Goal: Task Accomplishment & Management: Manage account settings

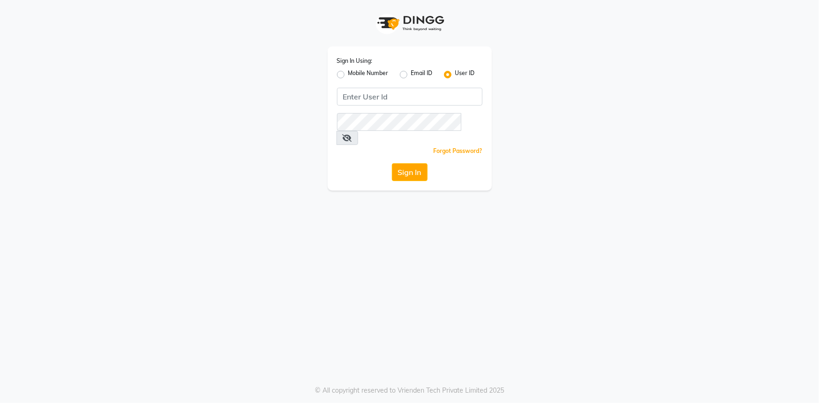
click at [348, 71] on label "Mobile Number" at bounding box center [368, 74] width 40 height 11
click at [348, 71] on input "Mobile Number" at bounding box center [351, 72] width 6 height 6
radio input "true"
radio input "false"
click at [399, 96] on input "Username" at bounding box center [425, 97] width 114 height 18
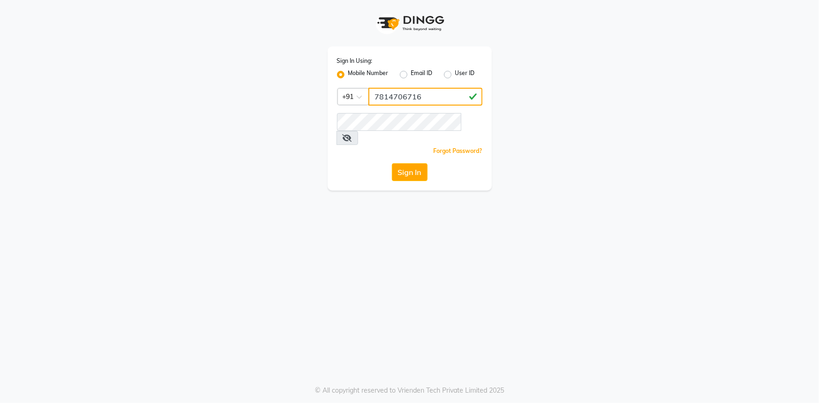
type input "7814706716"
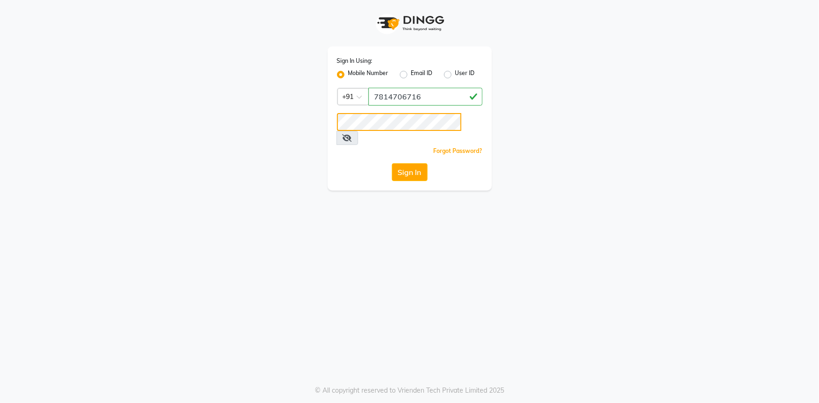
click at [392, 163] on button "Sign In" at bounding box center [410, 172] width 36 height 18
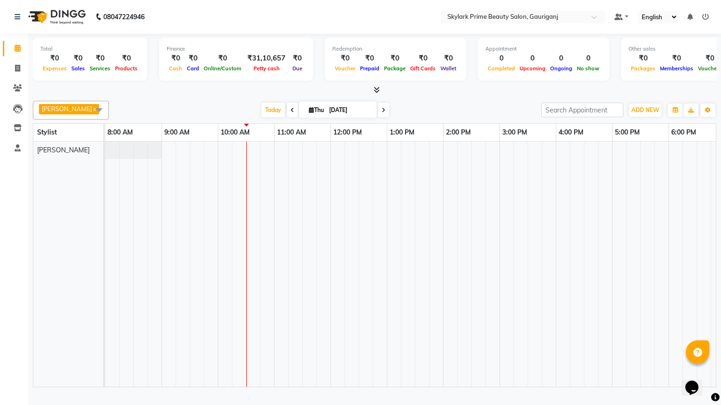
click at [391, 229] on td at bounding box center [394, 264] width 14 height 245
drag, startPoint x: 485, startPoint y: 247, endPoint x: 482, endPoint y: 340, distance: 92.5
click at [482, 340] on td at bounding box center [478, 264] width 14 height 245
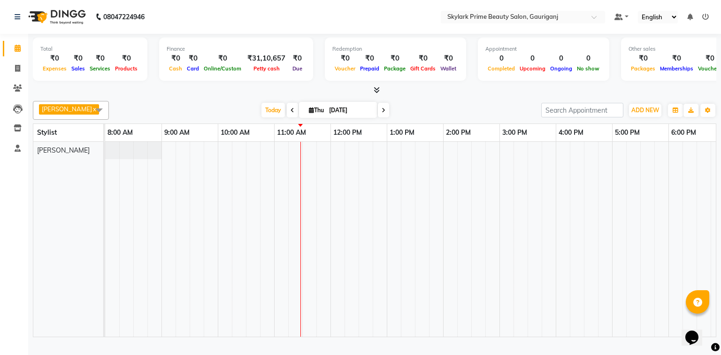
click at [307, 155] on div at bounding box center [471, 239] width 732 height 195
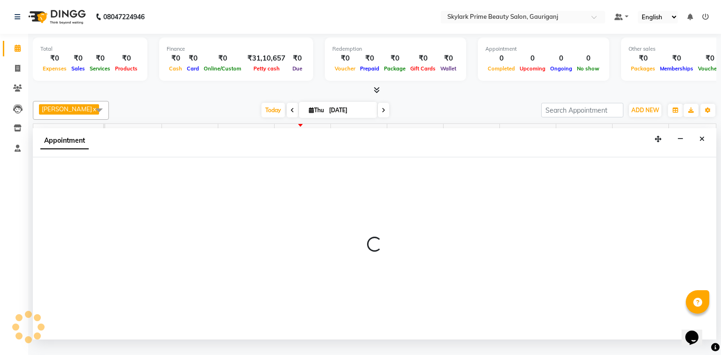
select select "30218"
select select "690"
select select "tentative"
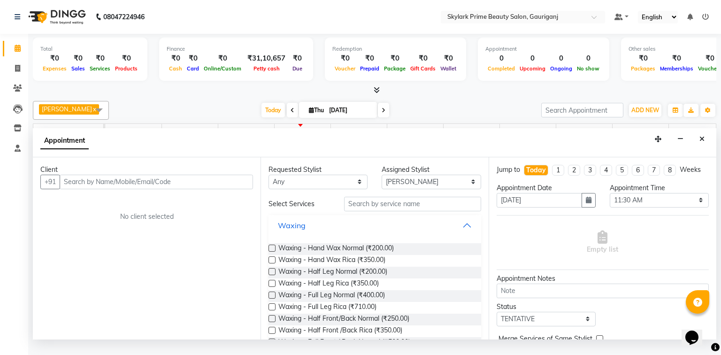
click at [462, 234] on button "Waxing" at bounding box center [374, 225] width 205 height 17
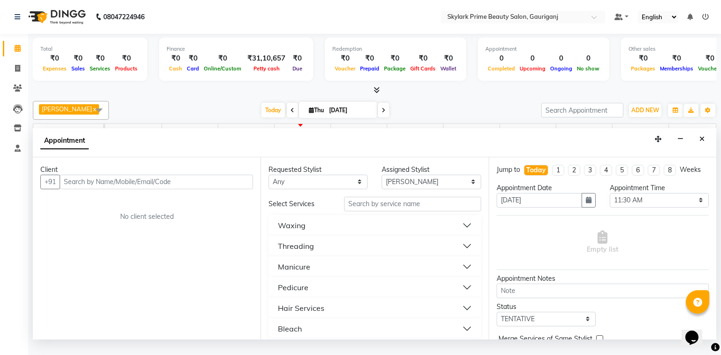
click at [317, 254] on button "Threading" at bounding box center [374, 245] width 205 height 17
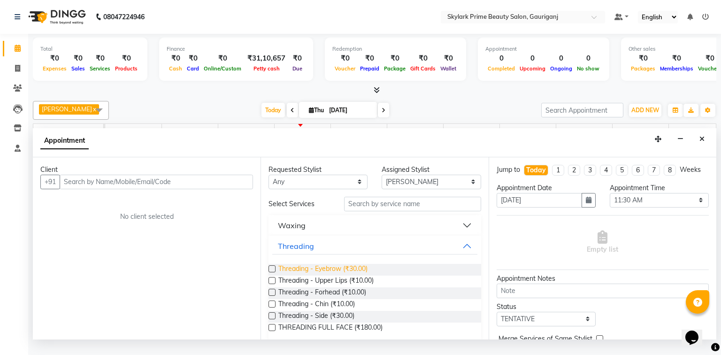
click at [319, 275] on span "Threading - Eyebrow (₹30.00)" at bounding box center [322, 270] width 89 height 12
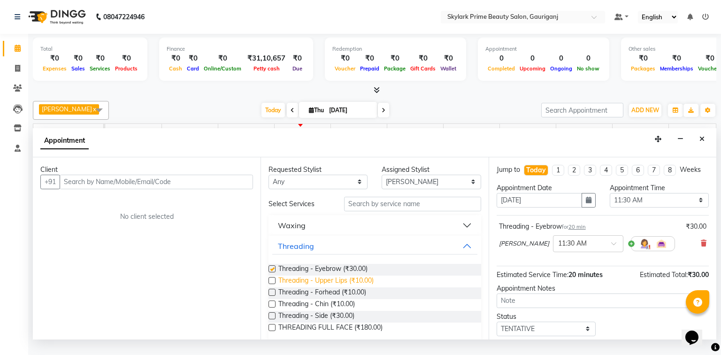
checkbox input "false"
click at [311, 298] on span "Threading - Forhead (₹10.00)" at bounding box center [322, 293] width 88 height 12
checkbox input "false"
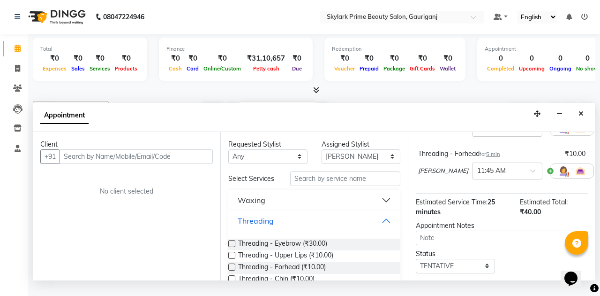
scroll to position [99, 0]
click at [122, 162] on input "text" at bounding box center [136, 156] width 153 height 15
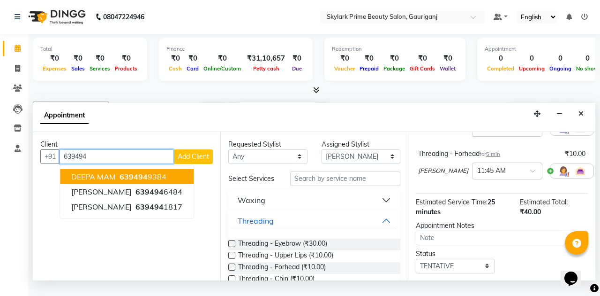
click at [130, 181] on span "639494" at bounding box center [134, 176] width 28 height 9
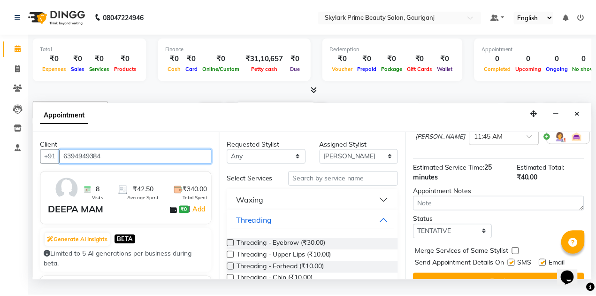
scroll to position [158, 0]
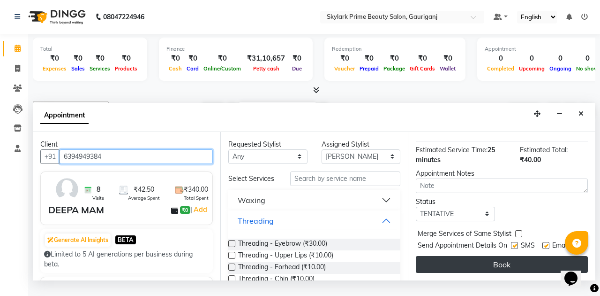
type input "6394949384"
click at [487, 267] on button "Book" at bounding box center [502, 264] width 172 height 17
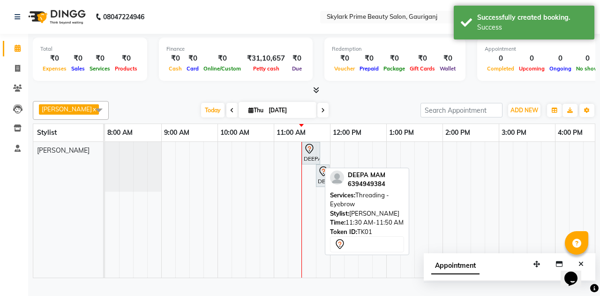
click at [308, 154] on icon at bounding box center [309, 148] width 11 height 11
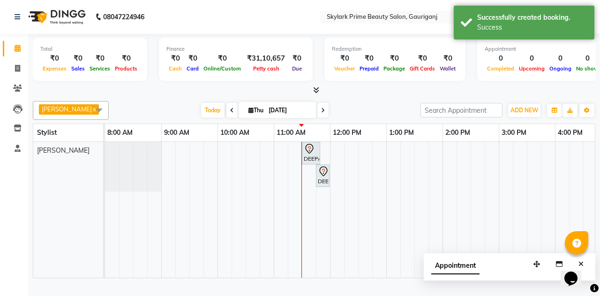
select select "7"
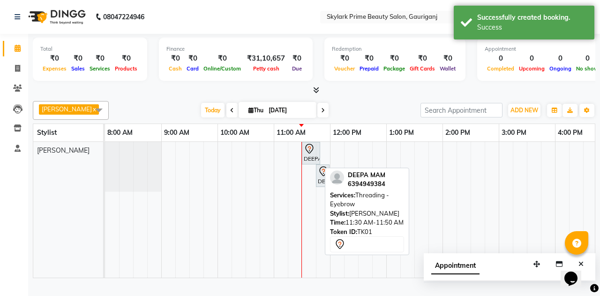
click at [314, 163] on div "DEEPA MAM, TK01, 11:30 AM-11:50 AM, Threading - Eyebrow" at bounding box center [311, 153] width 16 height 20
select select "7"
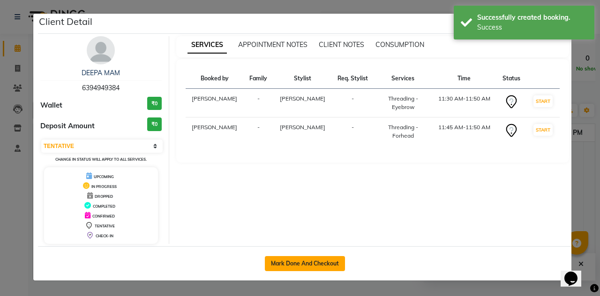
click at [322, 262] on button "Mark Done And Checkout" at bounding box center [305, 263] width 80 height 15
select select "service"
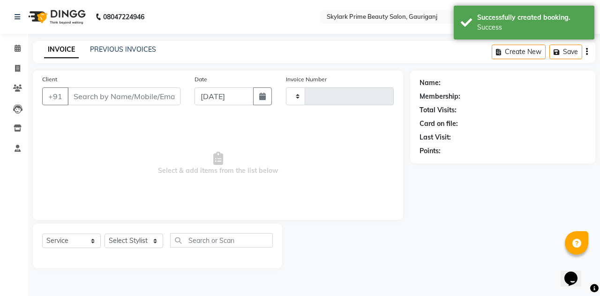
type input "3222"
select select "4735"
type input "6394949384"
select select "30218"
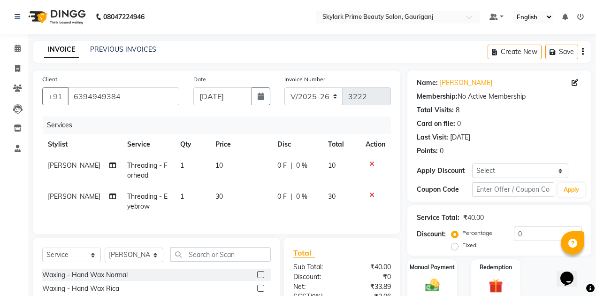
scroll to position [94, 0]
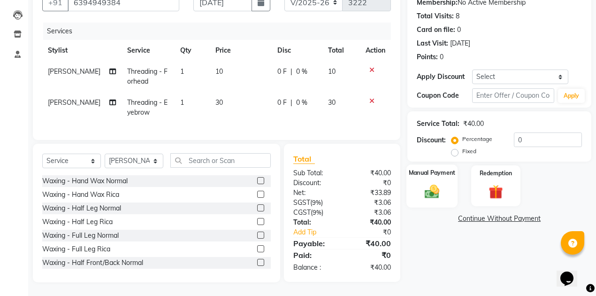
click at [432, 192] on img at bounding box center [432, 190] width 24 height 17
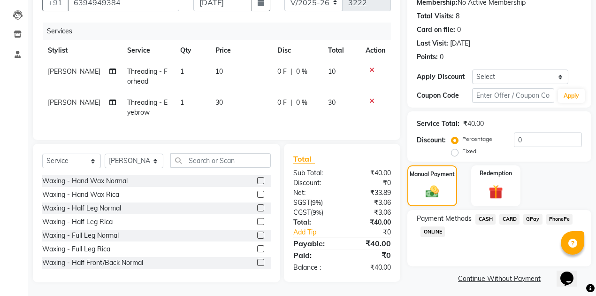
click at [486, 217] on span "CASH" at bounding box center [485, 218] width 20 height 11
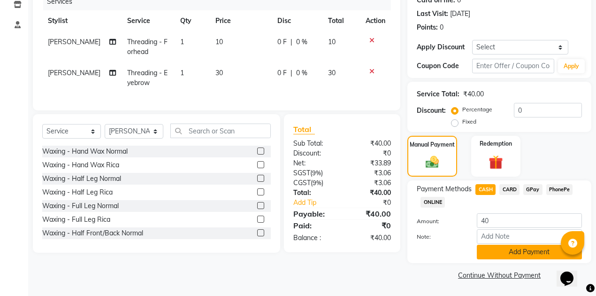
click at [490, 252] on button "Add Payment" at bounding box center [529, 251] width 105 height 15
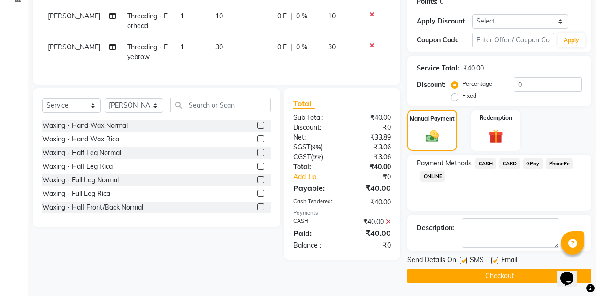
scroll to position [150, 0]
click at [474, 270] on button "Checkout" at bounding box center [499, 275] width 184 height 15
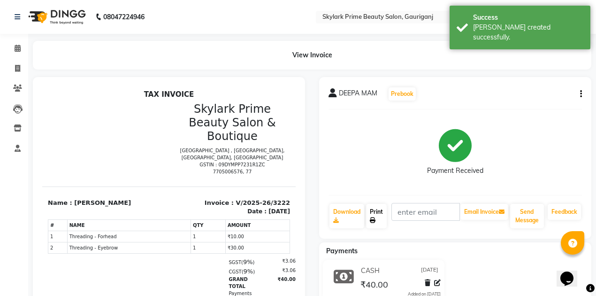
click at [372, 209] on link "Print" at bounding box center [376, 216] width 21 height 24
click at [21, 49] on span at bounding box center [17, 48] width 16 height 11
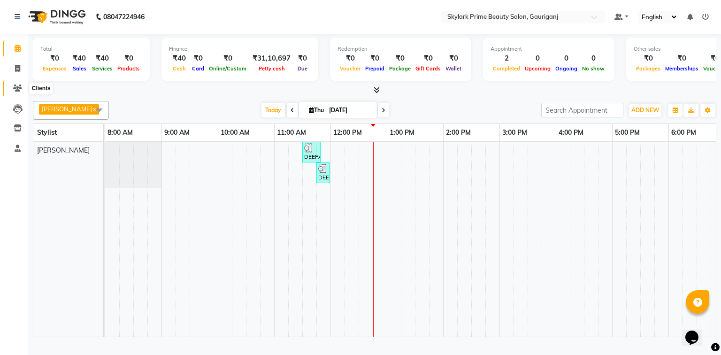
click at [15, 84] on icon at bounding box center [17, 87] width 9 height 7
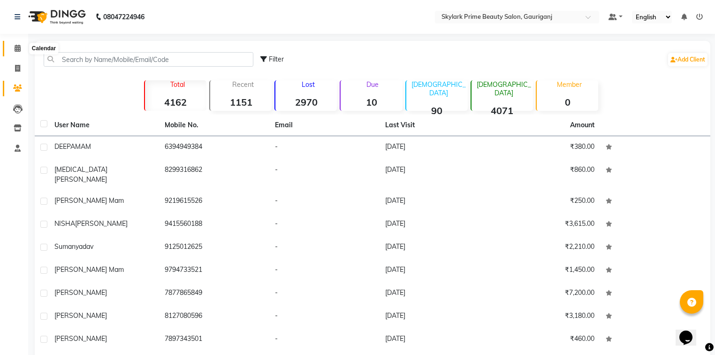
click at [20, 53] on span at bounding box center [17, 48] width 16 height 11
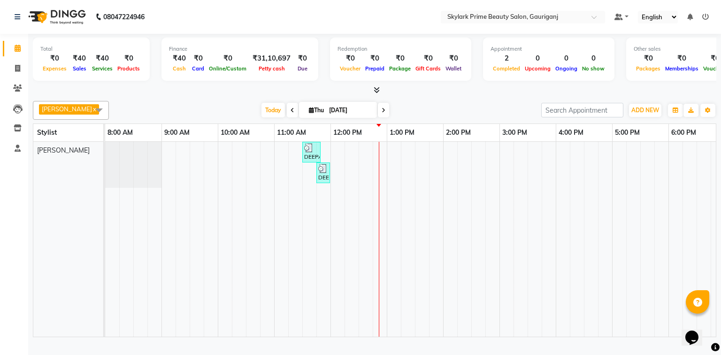
click at [3, 41] on link "Calendar" at bounding box center [14, 48] width 23 height 15
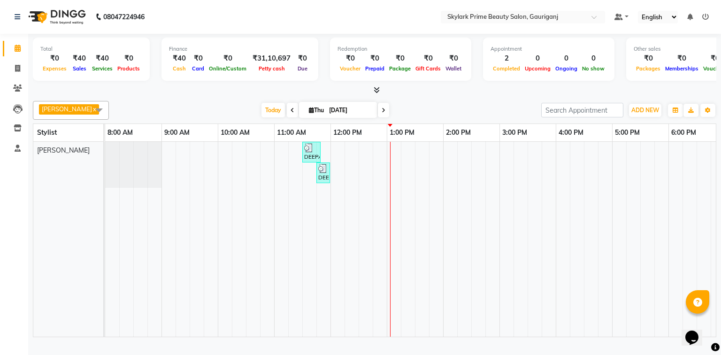
click at [3, 41] on link "Calendar" at bounding box center [14, 48] width 23 height 15
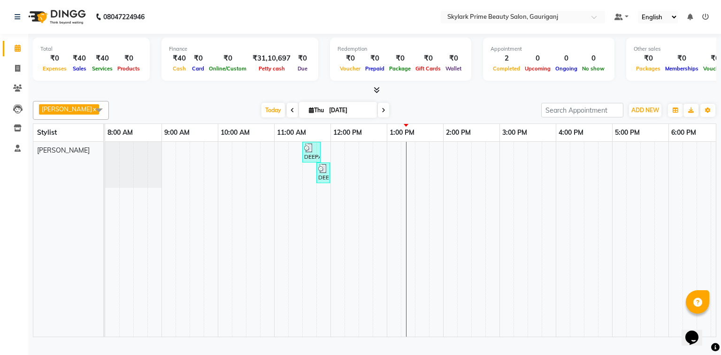
click at [407, 154] on div "DEEPA MAM, TK01, 11:30 AM-11:50 AM, Threading - Eyebrow DEEPA MAM, TK01, 11:45 …" at bounding box center [471, 239] width 732 height 195
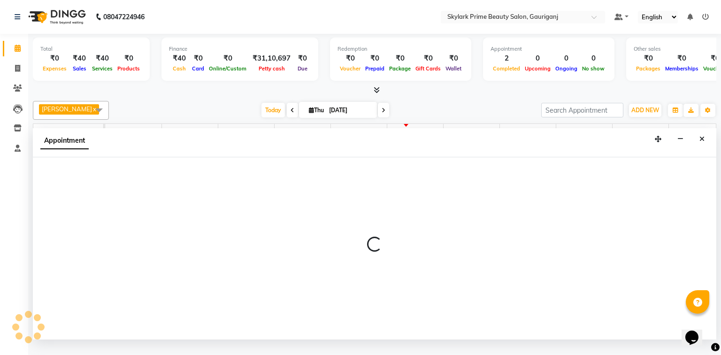
select select "30218"
select select "tentative"
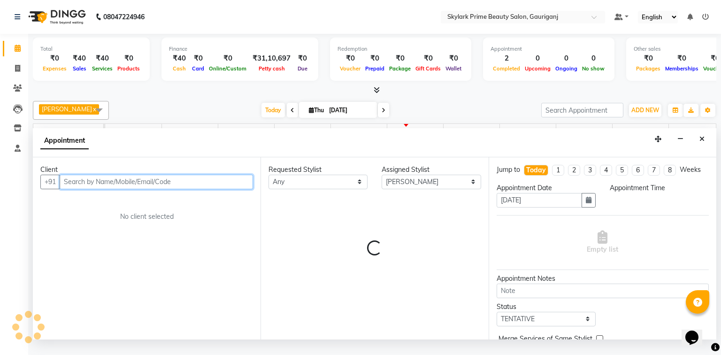
select select "795"
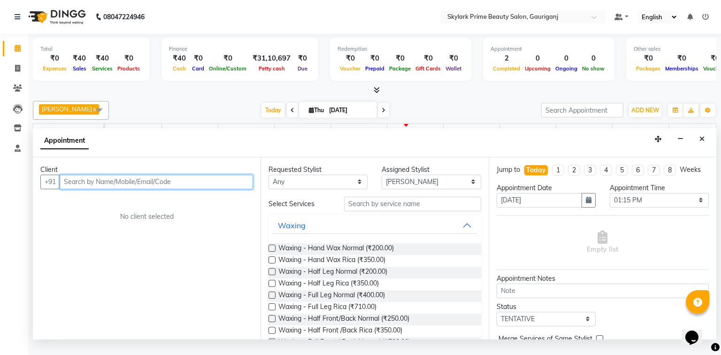
click at [122, 186] on input "text" at bounding box center [156, 182] width 193 height 15
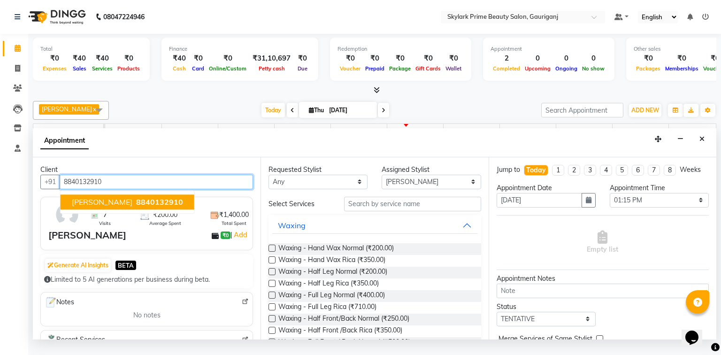
click at [134, 206] on ngb-highlight "8840132910" at bounding box center [158, 201] width 49 height 9
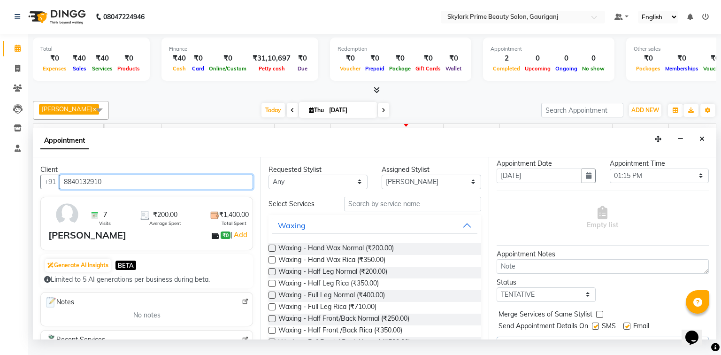
scroll to position [38, 0]
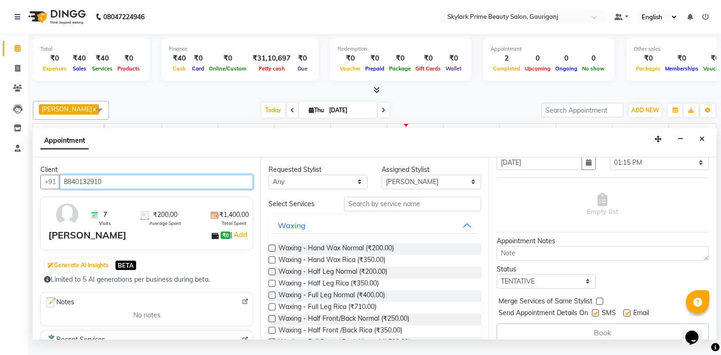
type input "8840132910"
click at [464, 234] on button "Waxing" at bounding box center [374, 225] width 205 height 17
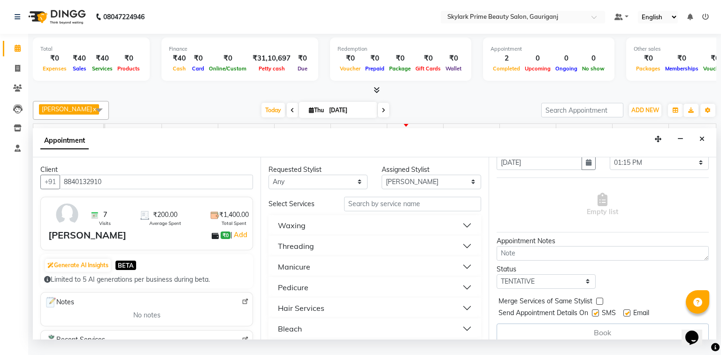
click at [311, 249] on div "Threading" at bounding box center [296, 245] width 36 height 11
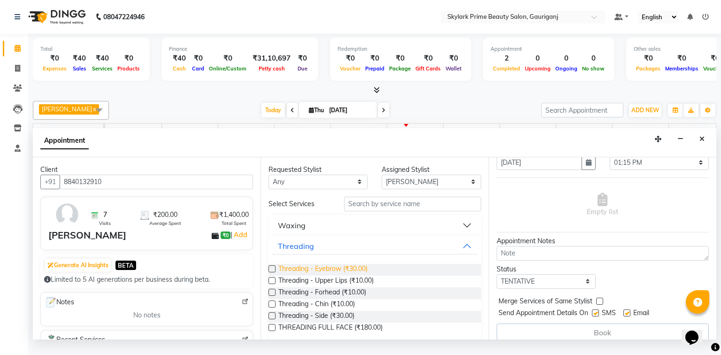
click at [314, 275] on span "Threading - Eyebrow (₹30.00)" at bounding box center [322, 270] width 89 height 12
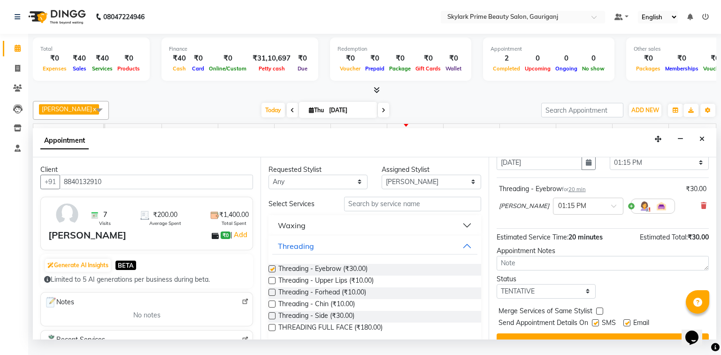
checkbox input "false"
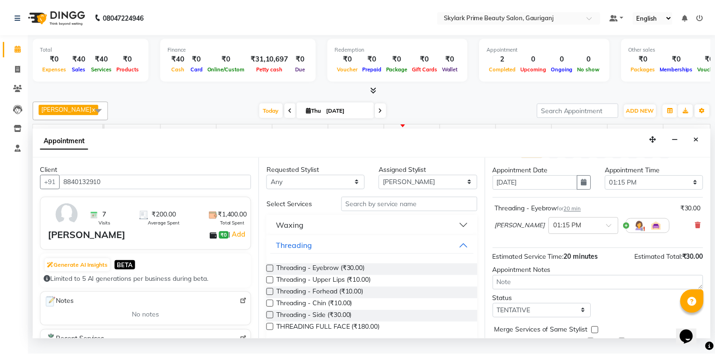
scroll to position [55, 0]
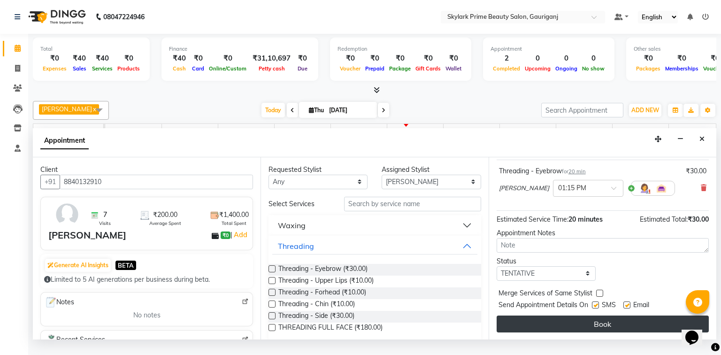
click at [616, 330] on button "Book" at bounding box center [602, 323] width 212 height 17
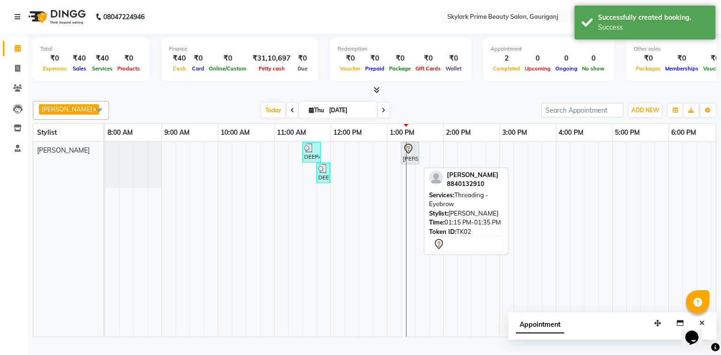
click at [413, 154] on div at bounding box center [410, 148] width 15 height 11
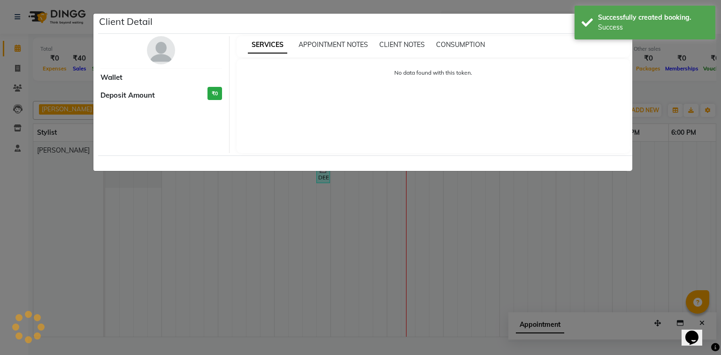
select select "7"
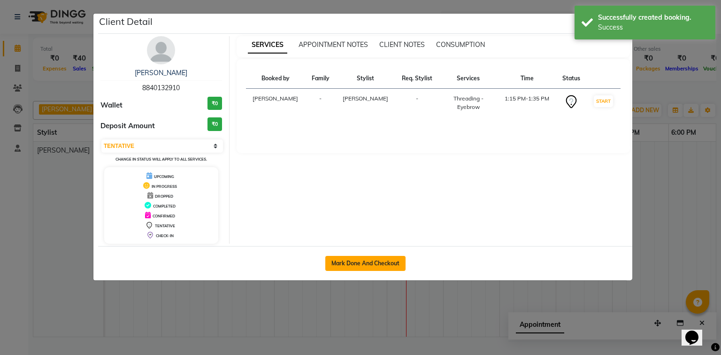
click at [395, 257] on button "Mark Done And Checkout" at bounding box center [365, 263] width 80 height 15
select select "service"
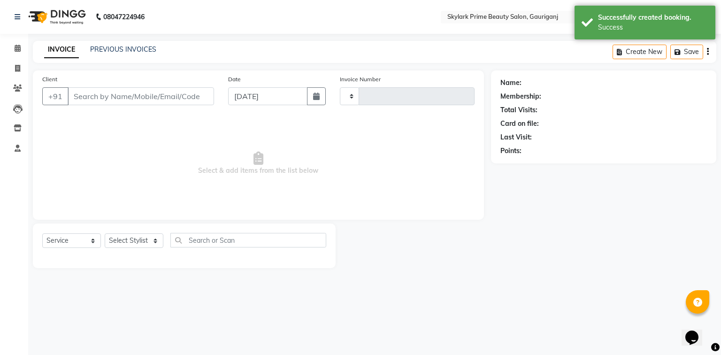
type input "3223"
select select "4735"
select select "3"
type input "8840132910"
select select "30218"
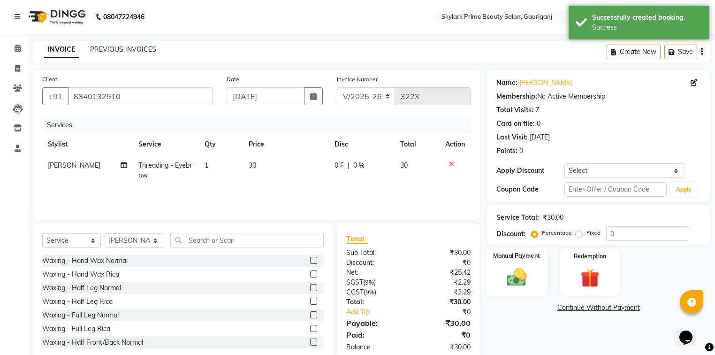
click at [503, 281] on img at bounding box center [517, 277] width 32 height 23
click at [563, 310] on span "CASH" at bounding box center [565, 308] width 20 height 11
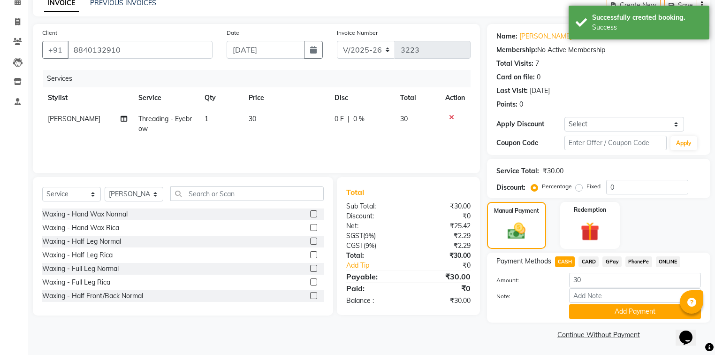
scroll to position [48, 0]
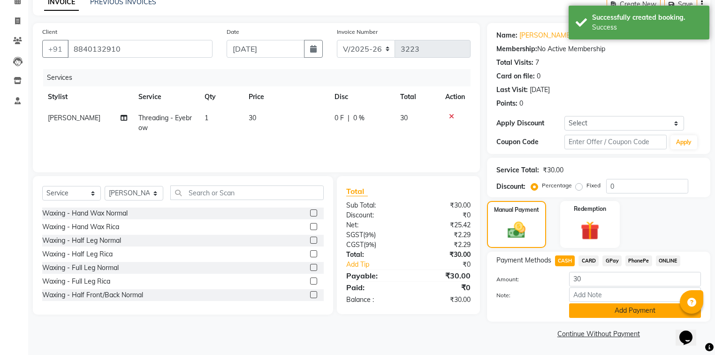
click at [593, 308] on button "Add Payment" at bounding box center [635, 310] width 132 height 15
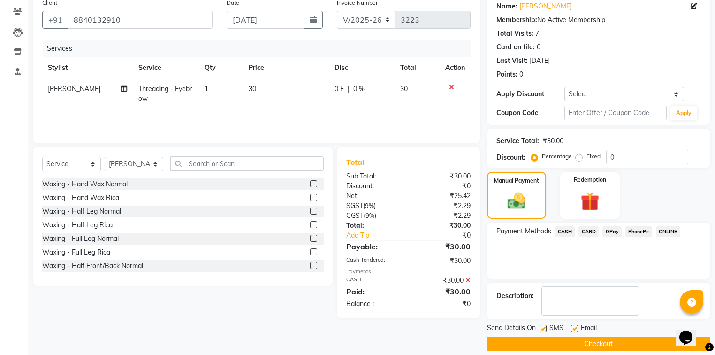
scroll to position [86, 0]
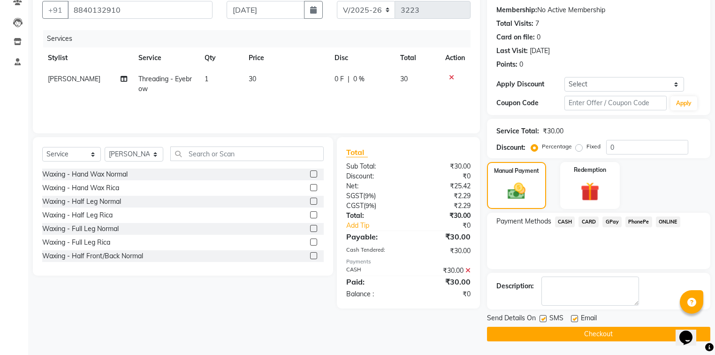
click at [567, 333] on button "Checkout" at bounding box center [598, 334] width 223 height 15
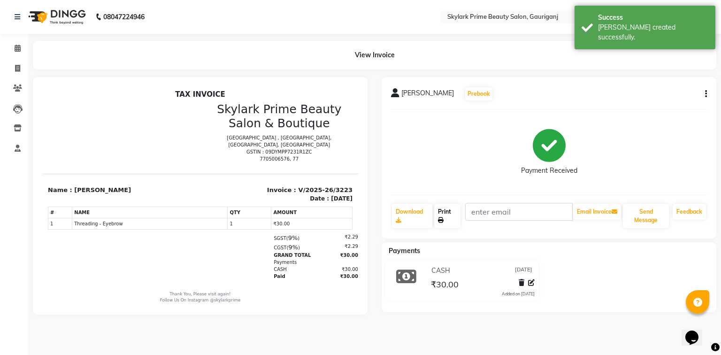
click at [445, 208] on link "Print" at bounding box center [447, 216] width 26 height 24
click at [16, 49] on icon at bounding box center [18, 48] width 6 height 7
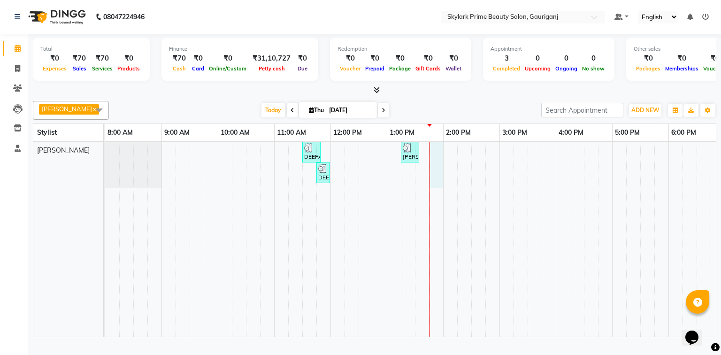
click at [433, 159] on div "DEEPA MAM, TK01, 11:30 AM-11:50 AM, Threading - Eyebrow varsha, TK02, 01:15 PM-…" at bounding box center [471, 239] width 732 height 195
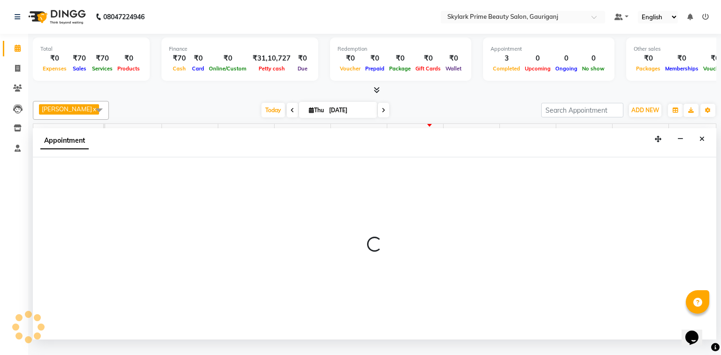
select select "30218"
select select "tentative"
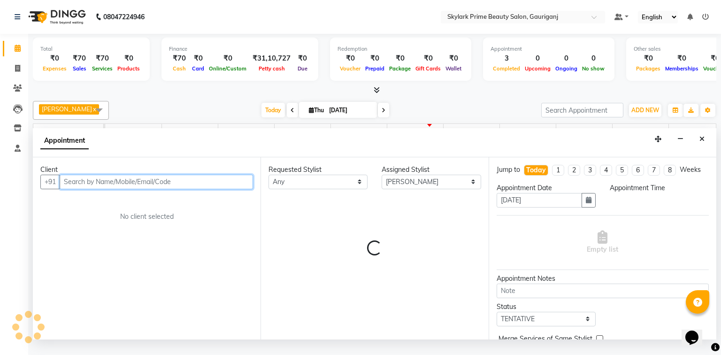
select select "825"
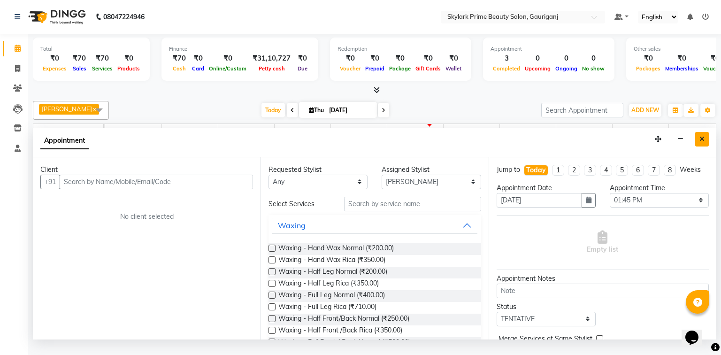
click at [698, 146] on button "Close" at bounding box center [702, 139] width 14 height 15
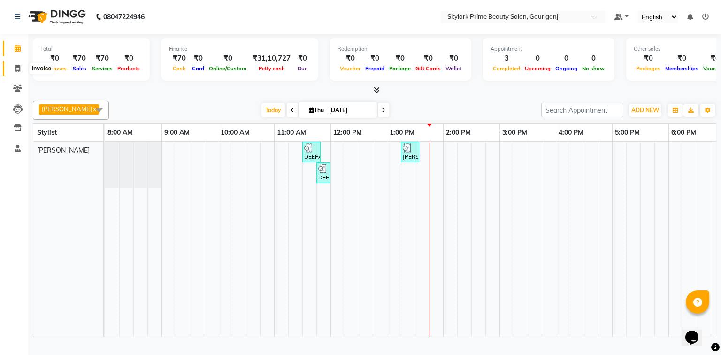
click at [19, 67] on icon at bounding box center [17, 68] width 5 height 7
select select "service"
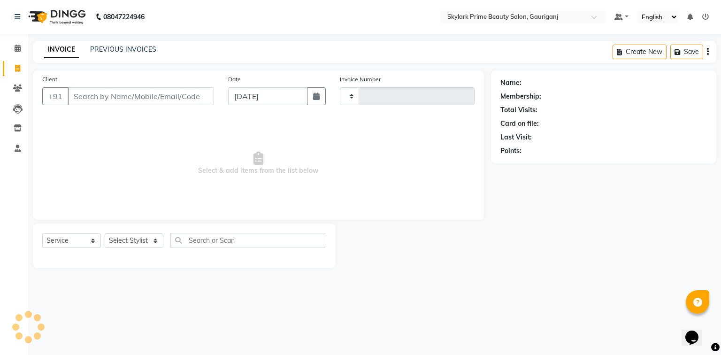
type input "3224"
select select "4735"
click at [124, 48] on link "PREVIOUS INVOICES" at bounding box center [123, 49] width 66 height 8
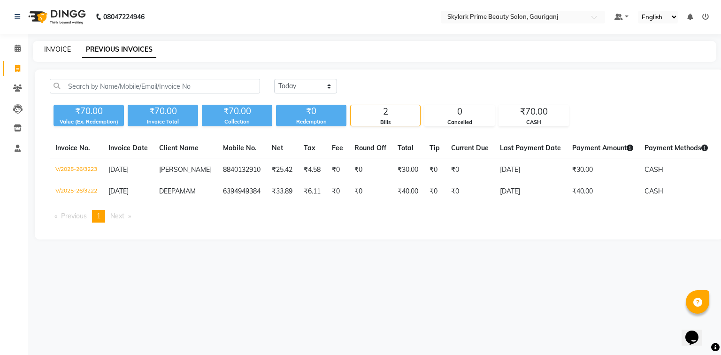
click at [53, 47] on link "INVOICE" at bounding box center [57, 49] width 27 height 8
select select "4735"
select select "service"
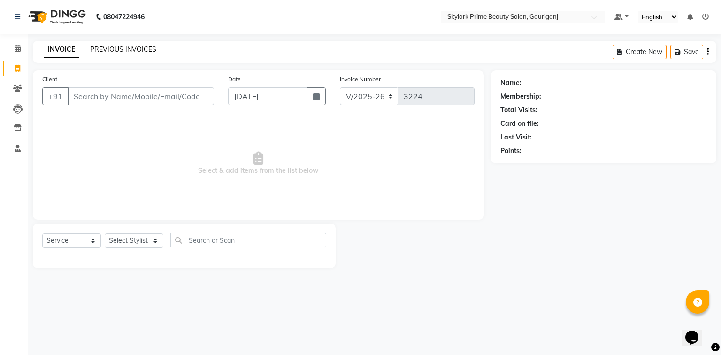
click at [128, 49] on link "PREVIOUS INVOICES" at bounding box center [123, 49] width 66 height 8
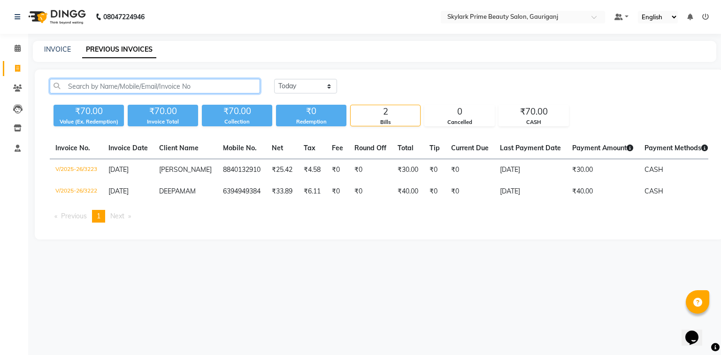
click at [106, 85] on input "text" at bounding box center [155, 86] width 210 height 15
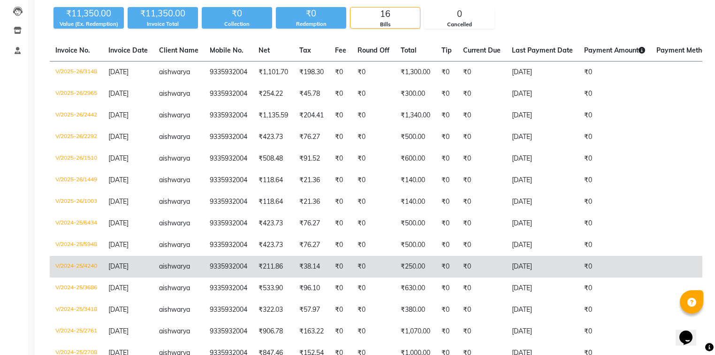
scroll to position [95, 0]
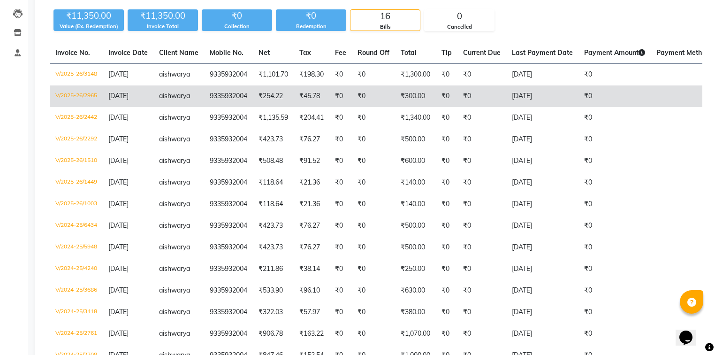
type input "9335932004"
click at [271, 95] on td "₹254.22" at bounding box center [273, 96] width 41 height 22
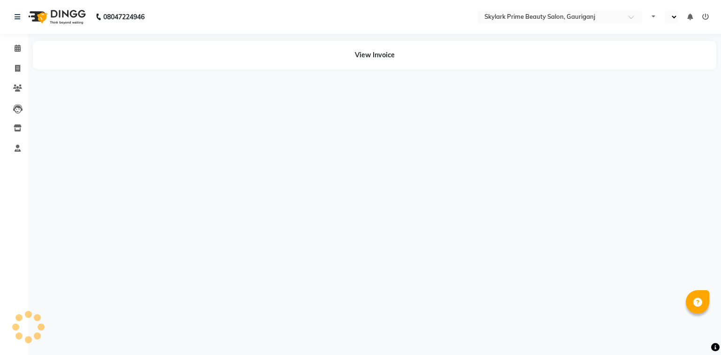
select select "en"
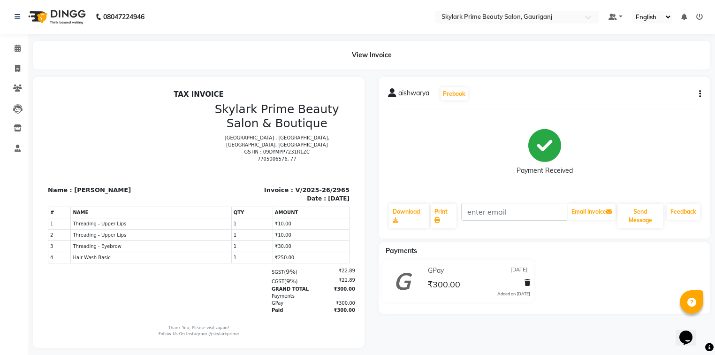
click at [621, 154] on div "Payment Received" at bounding box center [544, 152] width 313 height 70
click at [14, 43] on span at bounding box center [17, 48] width 16 height 11
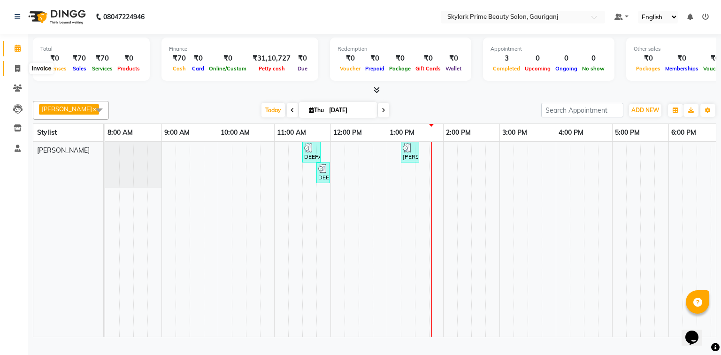
click at [14, 62] on link "Invoice" at bounding box center [14, 68] width 23 height 15
select select "service"
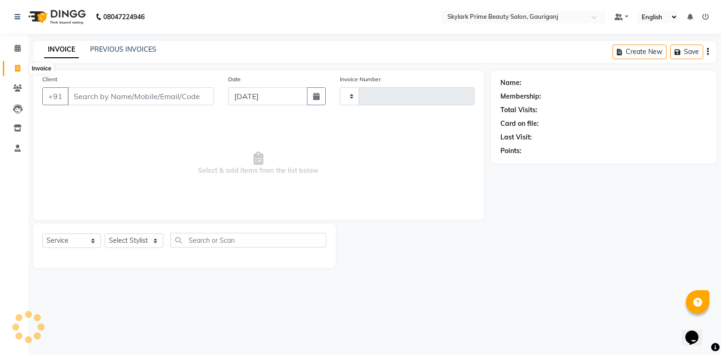
type input "3224"
select select "4735"
click at [16, 68] on icon at bounding box center [17, 68] width 5 height 7
select select "4735"
select select "service"
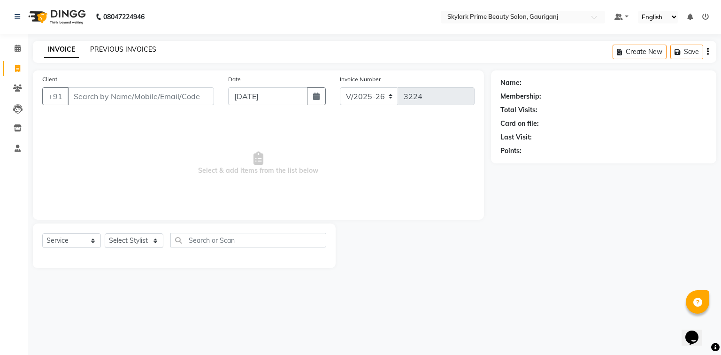
click at [128, 50] on link "PREVIOUS INVOICES" at bounding box center [123, 49] width 66 height 8
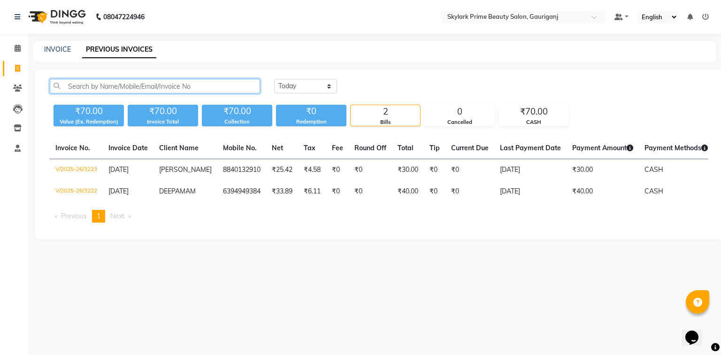
click at [144, 87] on input "text" at bounding box center [155, 86] width 210 height 15
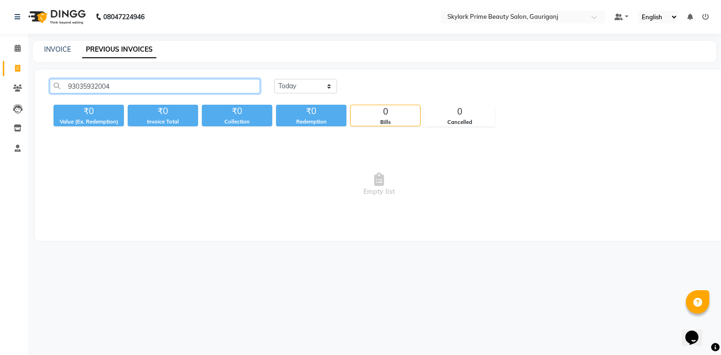
click at [126, 85] on input "93035932004" at bounding box center [155, 86] width 210 height 15
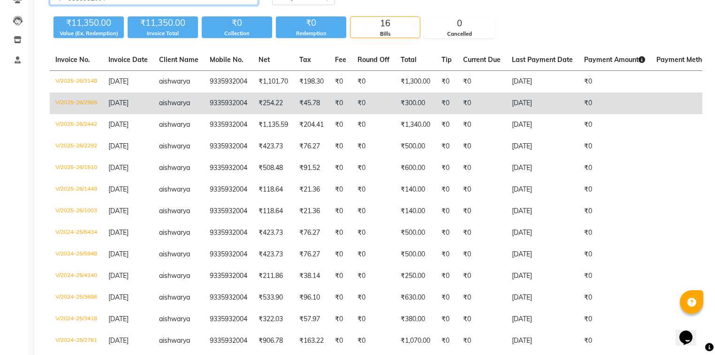
scroll to position [75, 0]
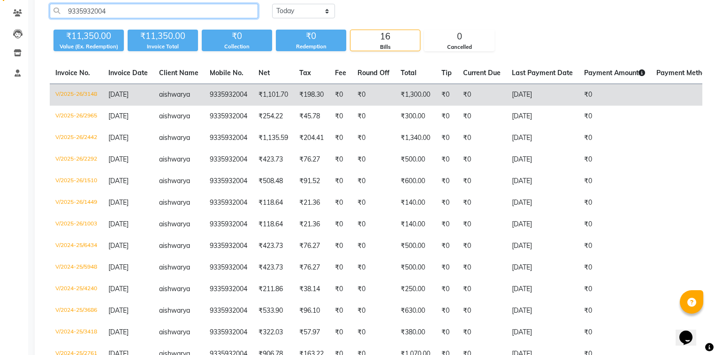
type input "9335932004"
click at [313, 94] on td "₹198.30" at bounding box center [312, 95] width 36 height 22
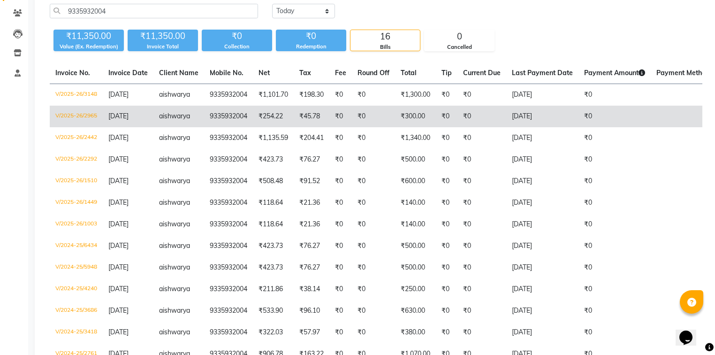
click at [276, 114] on td "₹254.22" at bounding box center [273, 117] width 41 height 22
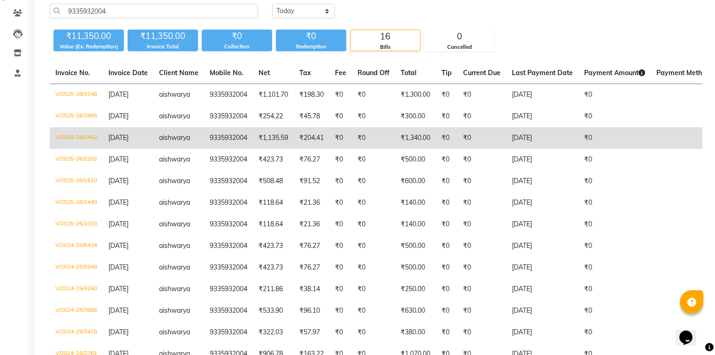
click at [201, 134] on td "aishwarya" at bounding box center [178, 138] width 51 height 22
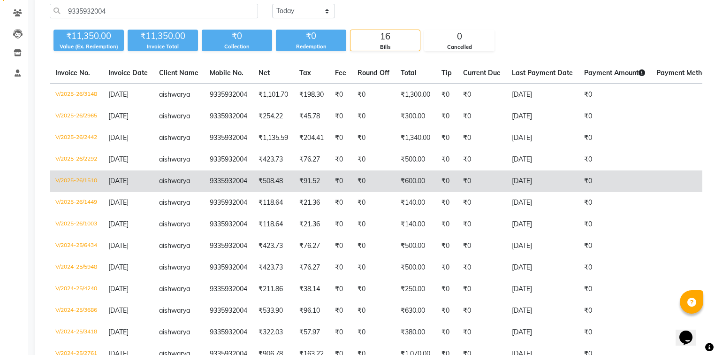
click at [334, 183] on td "₹0" at bounding box center [340, 181] width 23 height 22
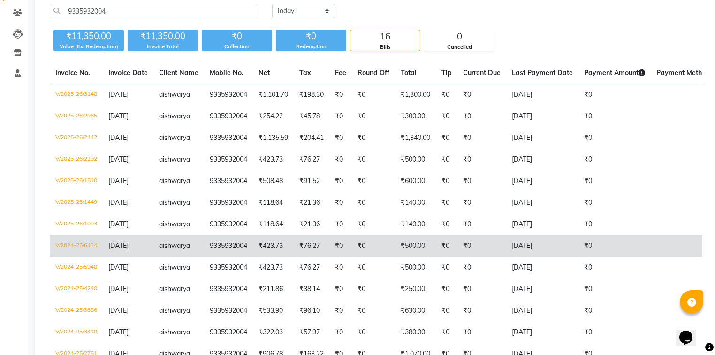
click at [387, 247] on td "₹0" at bounding box center [373, 246] width 43 height 22
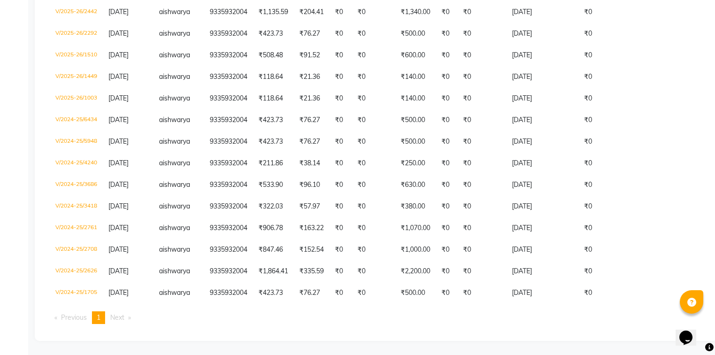
scroll to position [208, 0]
click at [107, 315] on ul "Previous page 1 / 1 You're on page 1 Next page" at bounding box center [376, 317] width 653 height 13
click at [99, 319] on span "1" at bounding box center [99, 317] width 4 height 8
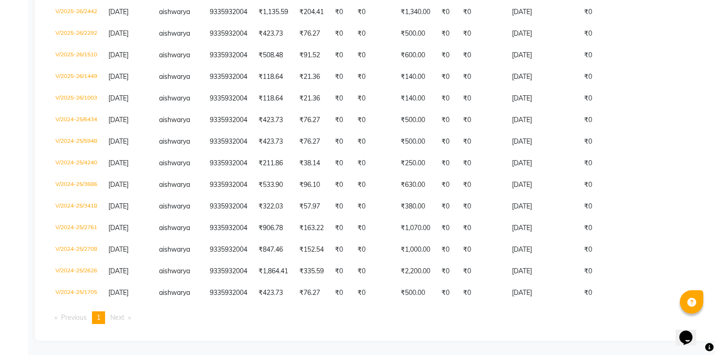
click at [99, 319] on span "1" at bounding box center [99, 317] width 4 height 8
click at [100, 317] on span "1" at bounding box center [99, 317] width 4 height 8
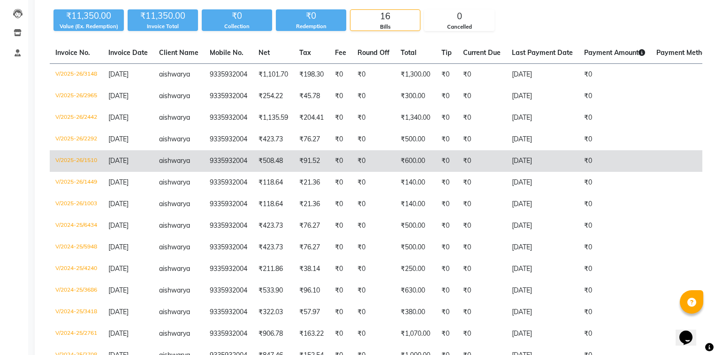
scroll to position [0, 0]
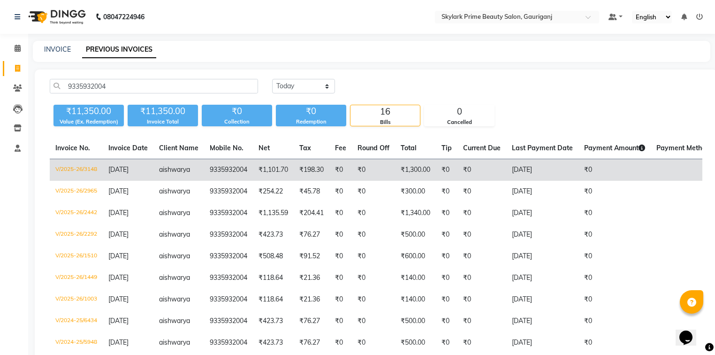
click at [546, 169] on td "30-08-2025" at bounding box center [542, 170] width 72 height 22
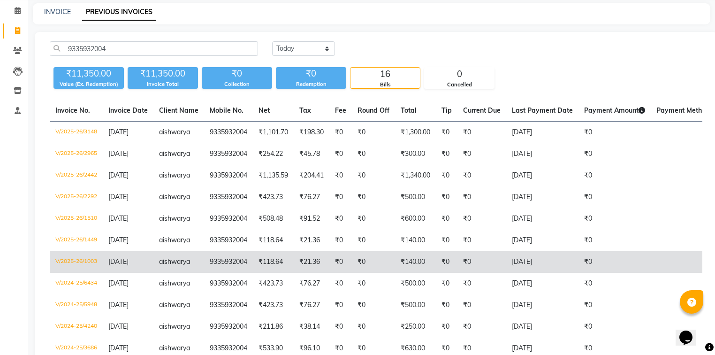
scroll to position [75, 0]
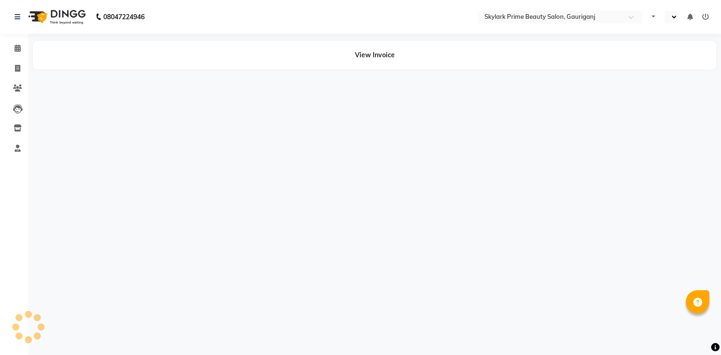
select select "en"
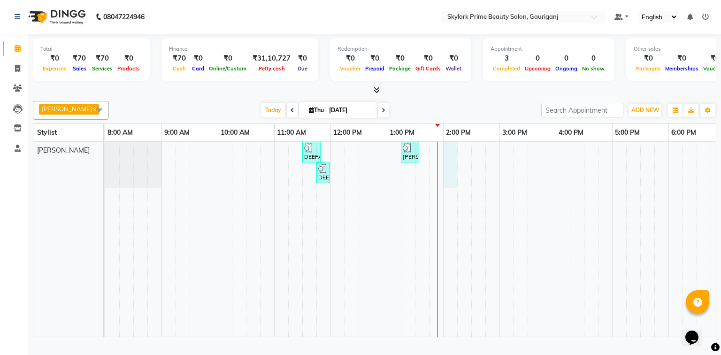
click at [450, 157] on div "DEEPA MAM, TK01, 11:30 AM-11:50 AM, Threading - Eyebrow [PERSON_NAME], TK02, 01…" at bounding box center [471, 239] width 732 height 195
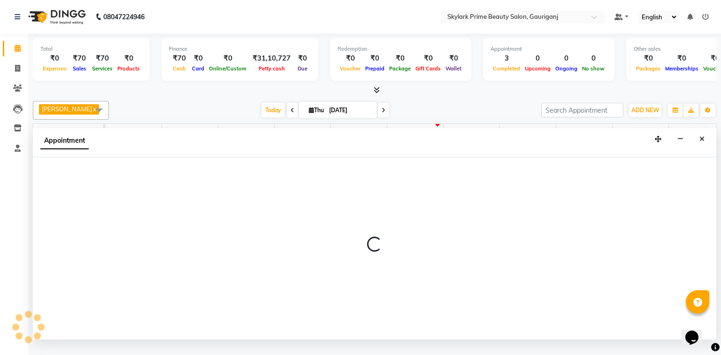
select select "30218"
select select "840"
select select "tentative"
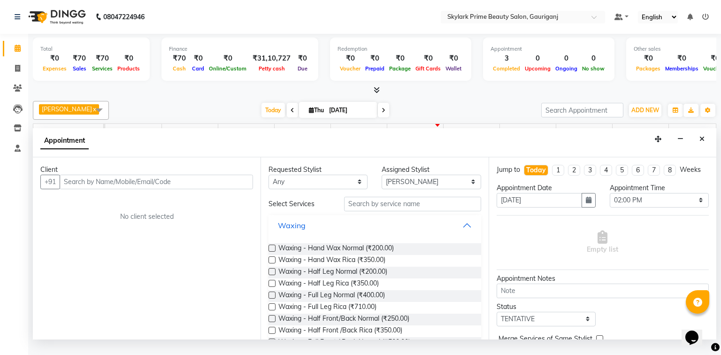
click at [460, 234] on button "Waxing" at bounding box center [374, 225] width 205 height 17
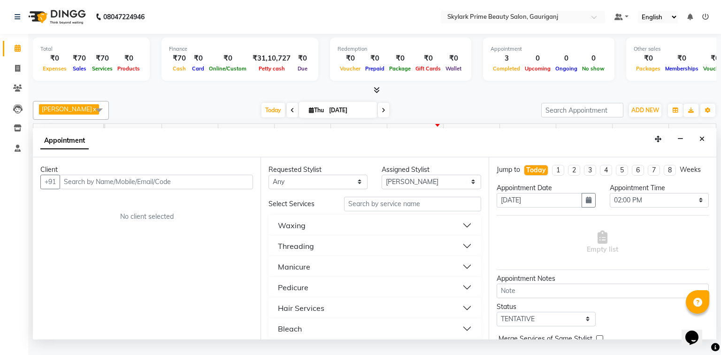
click at [317, 253] on button "Threading" at bounding box center [374, 245] width 205 height 17
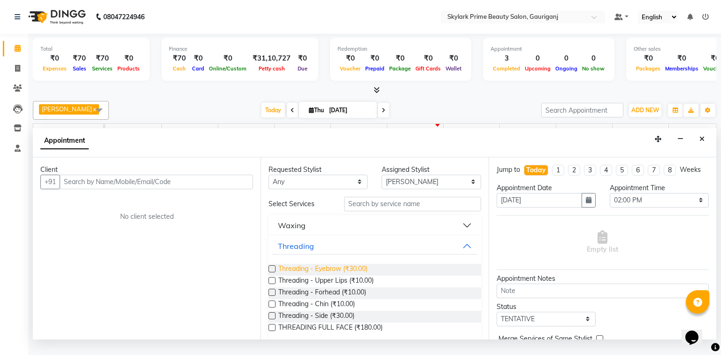
click at [319, 275] on span "Threading - Eyebrow (₹30.00)" at bounding box center [322, 270] width 89 height 12
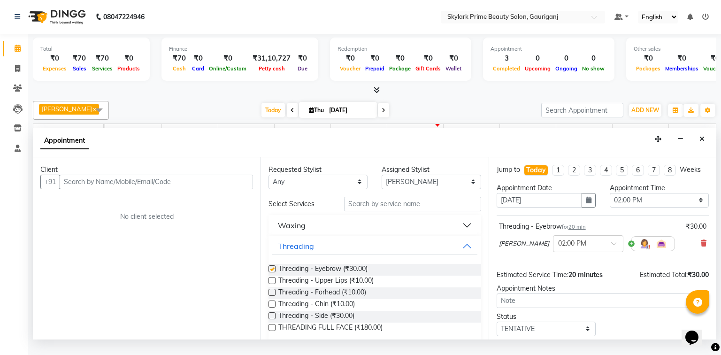
checkbox input "false"
drag, startPoint x: 361, startPoint y: 217, endPoint x: 365, endPoint y: 206, distance: 11.4
click at [362, 211] on input "text" at bounding box center [412, 204] width 137 height 15
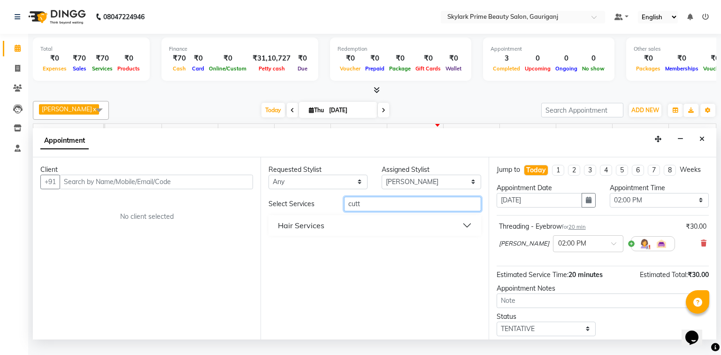
type input "cutt"
click at [325, 234] on button "Hair Services" at bounding box center [374, 225] width 205 height 17
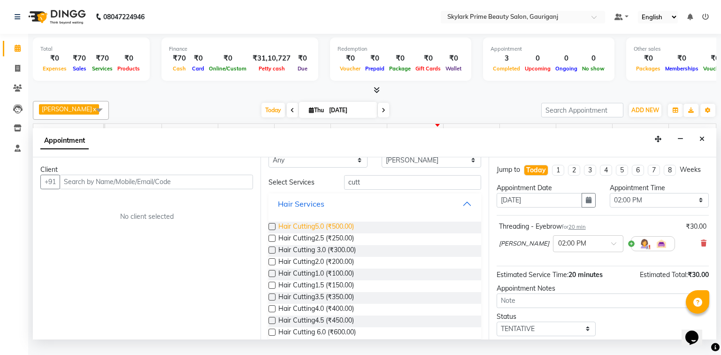
scroll to position [28, 0]
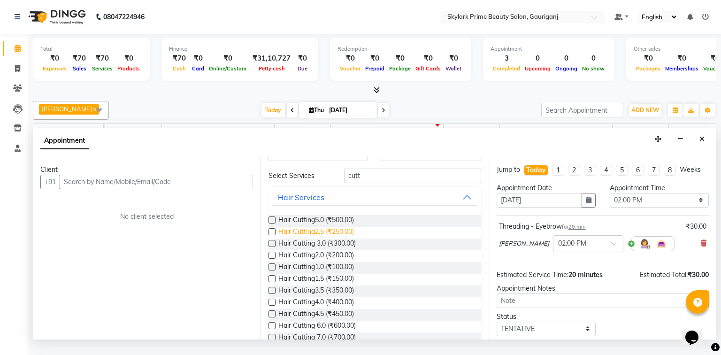
click at [317, 237] on span "Hair Cutting2.5 (₹250.00)" at bounding box center [316, 233] width 76 height 12
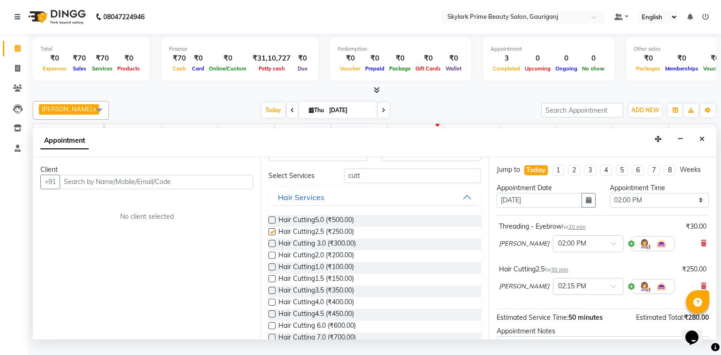
checkbox input "false"
click at [366, 183] on input "cutt" at bounding box center [412, 175] width 137 height 15
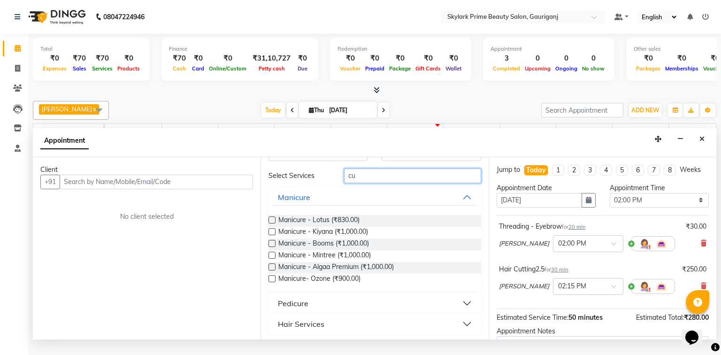
type input "c"
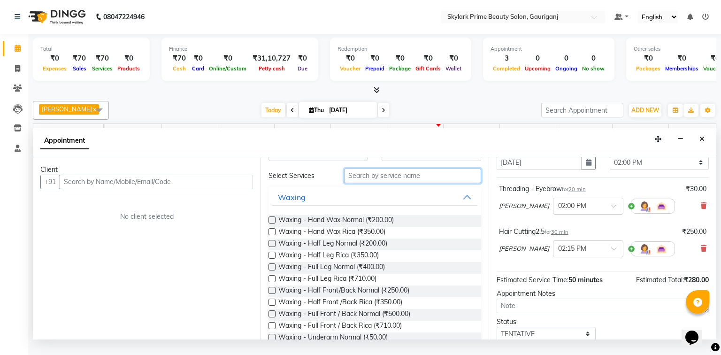
scroll to position [75, 0]
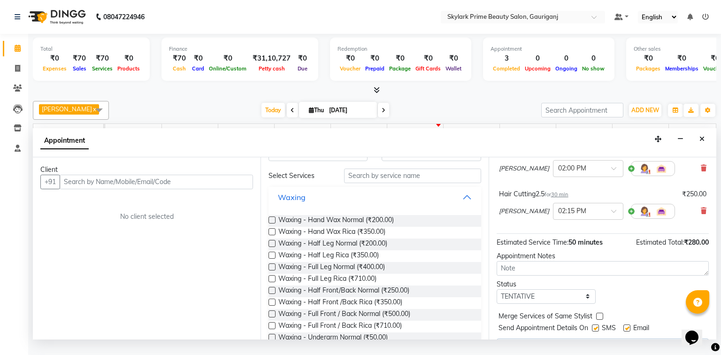
click at [462, 201] on button "Waxing" at bounding box center [374, 197] width 205 height 17
click at [178, 189] on input "text" at bounding box center [156, 182] width 193 height 15
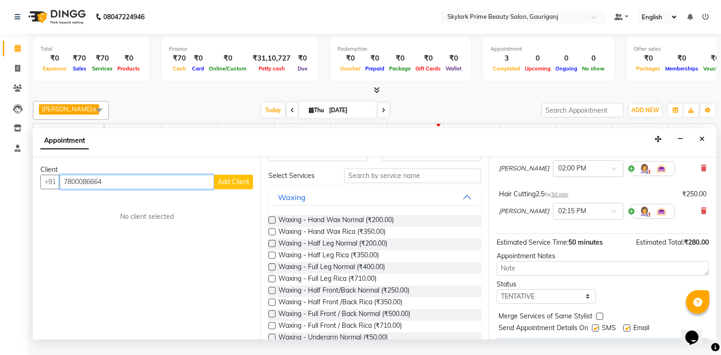
type input "7800086664"
click at [232, 186] on span "Add Client" at bounding box center [233, 181] width 31 height 8
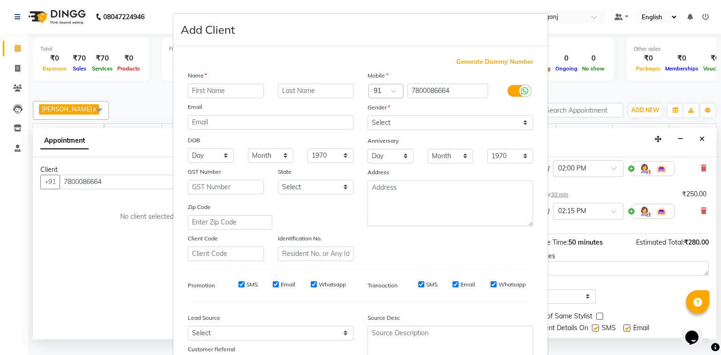
drag, startPoint x: 212, startPoint y: 87, endPoint x: 214, endPoint y: 81, distance: 6.4
click at [214, 81] on div "Name Email DOB Day 01 02 03 04 05 06 07 08 09 10 11 12 13 14 15 16 17 18 19 20 …" at bounding box center [271, 165] width 180 height 190
type input "[PERSON_NAME]"
click at [433, 121] on select "Select Male Female Other Prefer Not To Say" at bounding box center [450, 122] width 166 height 15
select select "female"
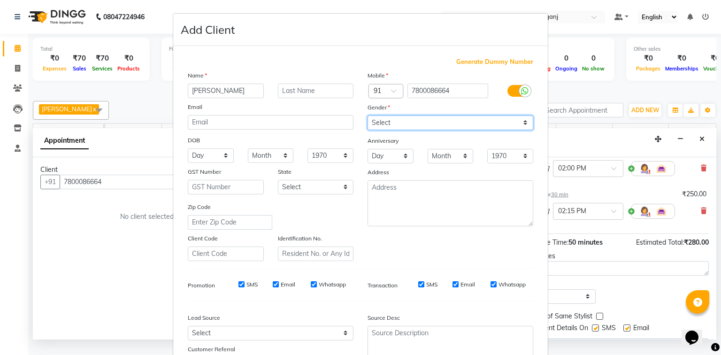
click at [367, 116] on select "Select Male Female Other Prefer Not To Say" at bounding box center [450, 122] width 166 height 15
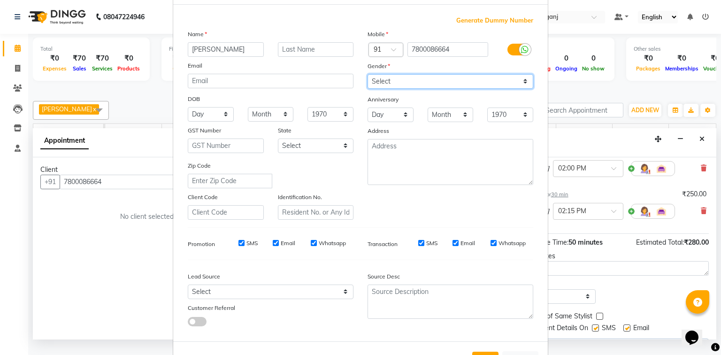
scroll to position [83, 0]
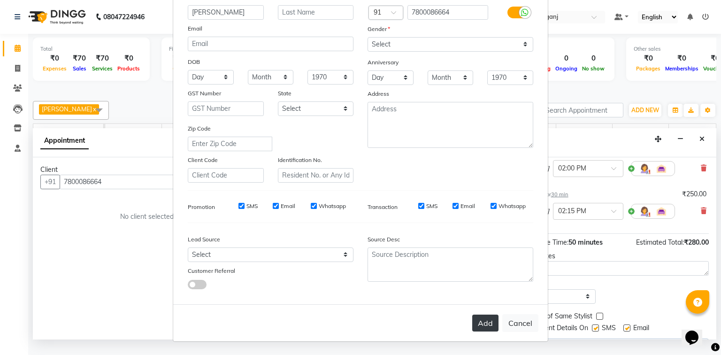
click at [482, 320] on button "Add" at bounding box center [485, 322] width 26 height 17
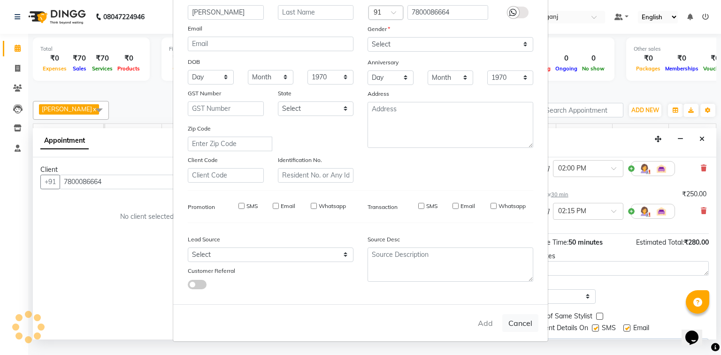
select select
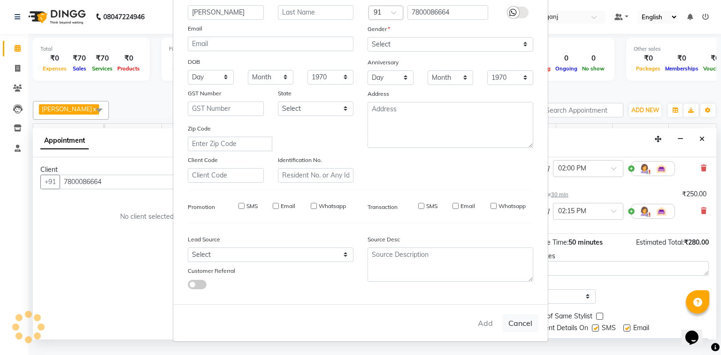
select select
checkbox input "false"
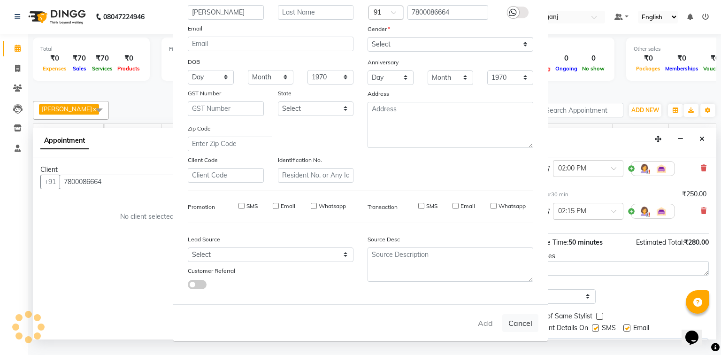
checkbox input "false"
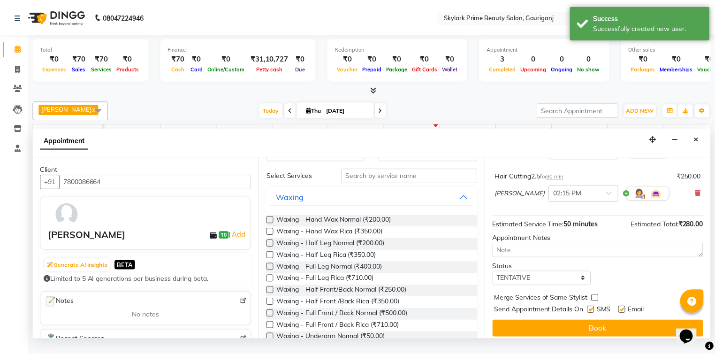
scroll to position [98, 0]
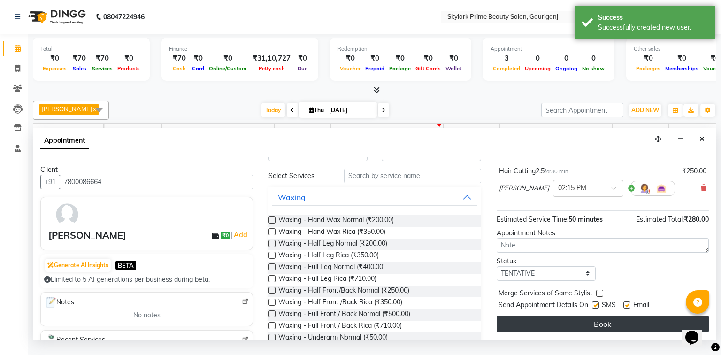
click at [587, 332] on button "Book" at bounding box center [602, 323] width 212 height 17
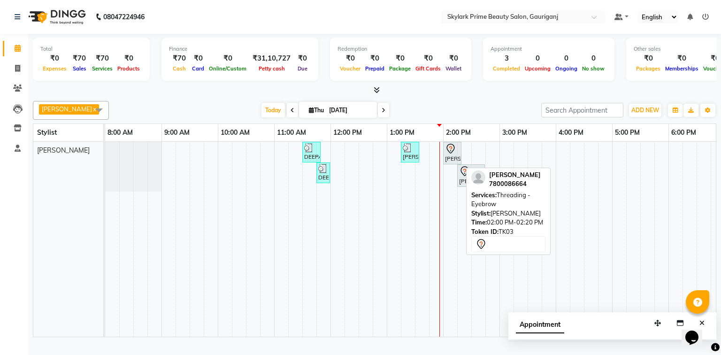
click at [449, 154] on icon at bounding box center [450, 148] width 11 height 11
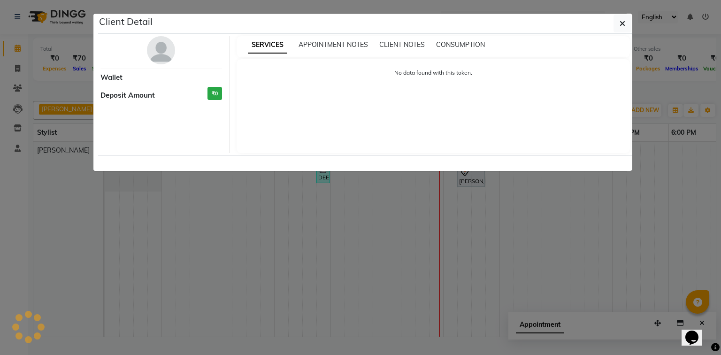
select select "7"
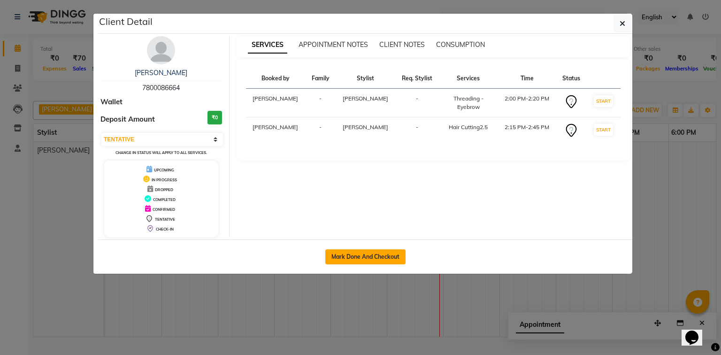
click at [369, 253] on button "Mark Done And Checkout" at bounding box center [365, 256] width 80 height 15
select select "service"
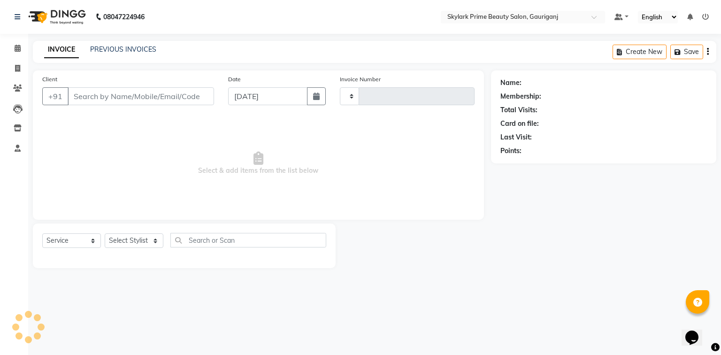
type input "3224"
select select "4735"
type input "7800086664"
select select "30218"
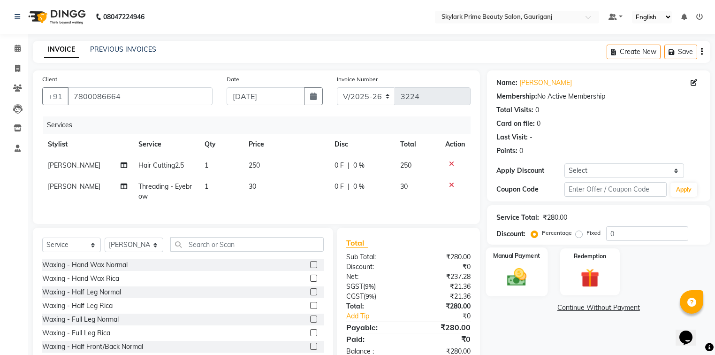
click at [522, 278] on img at bounding box center [517, 277] width 32 height 23
click at [565, 305] on span "CASH" at bounding box center [565, 308] width 20 height 11
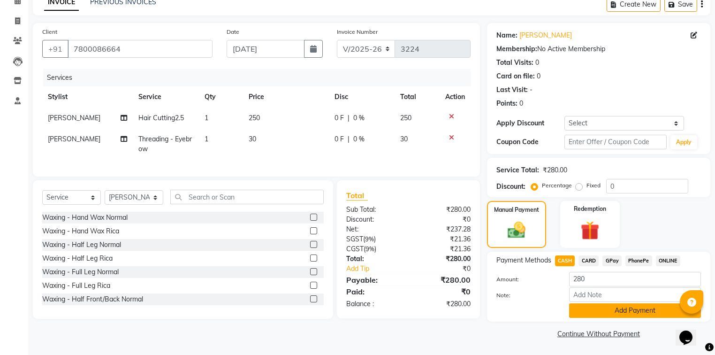
click at [582, 308] on button "Add Payment" at bounding box center [635, 310] width 132 height 15
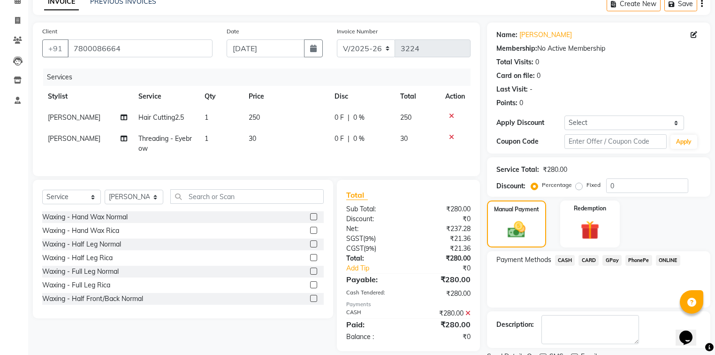
scroll to position [86, 0]
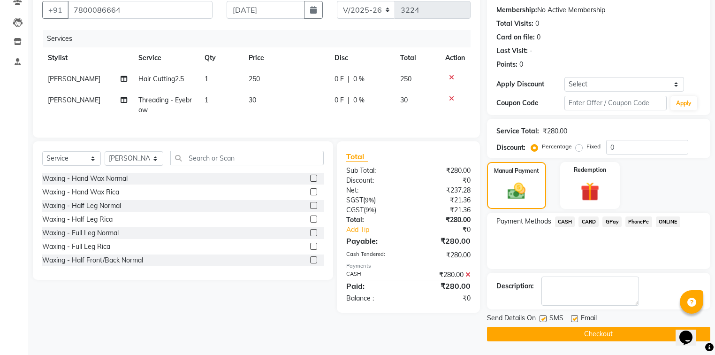
click at [562, 332] on button "Checkout" at bounding box center [598, 334] width 223 height 15
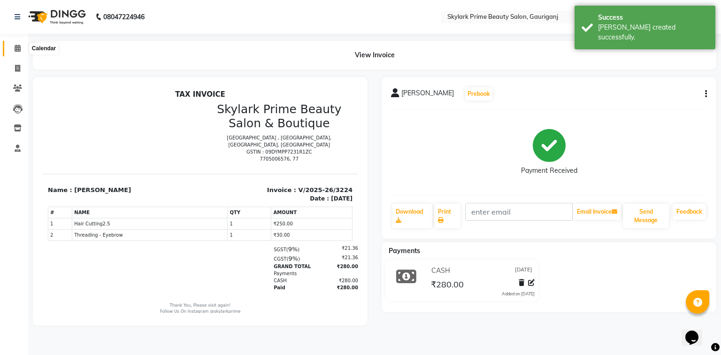
click at [17, 51] on icon at bounding box center [18, 48] width 6 height 7
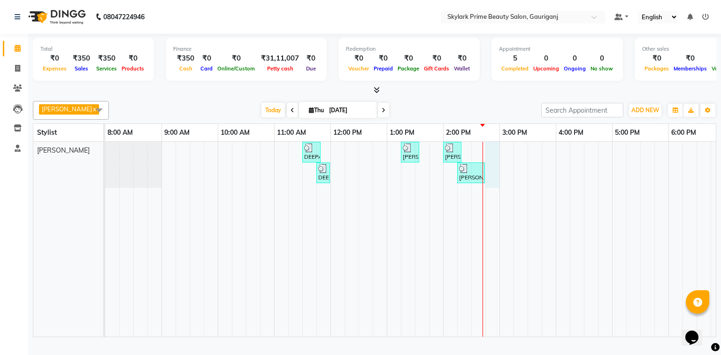
click at [492, 155] on div "DEEPA MAM, TK01, 11:30 AM-11:50 AM, Threading - Eyebrow [PERSON_NAME], TK02, 01…" at bounding box center [471, 239] width 732 height 195
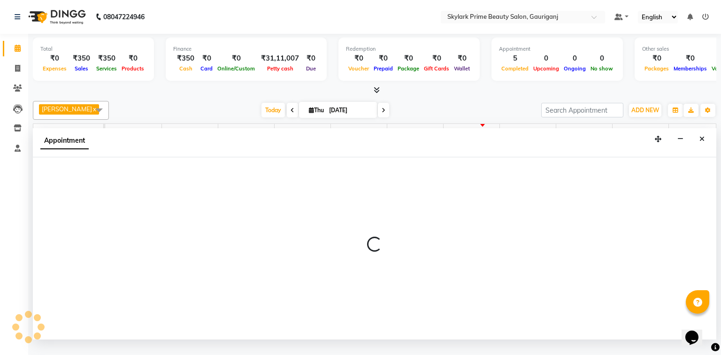
select select "30218"
select select "885"
select select "tentative"
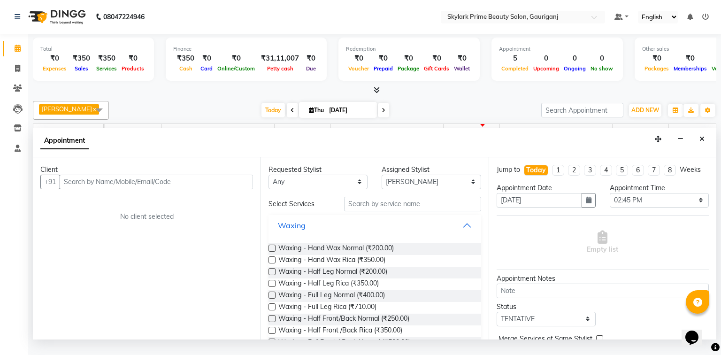
click at [461, 234] on button "Waxing" at bounding box center [374, 225] width 205 height 17
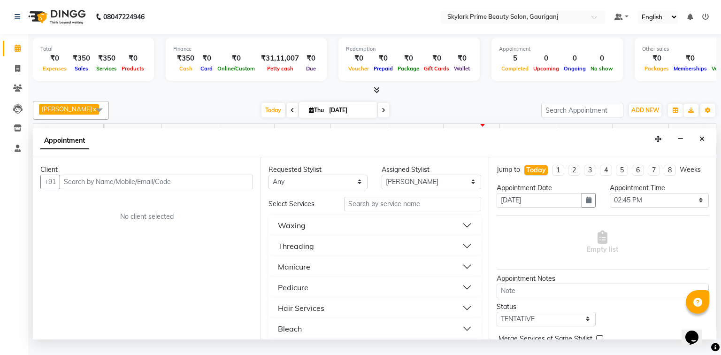
click at [318, 254] on button "Threading" at bounding box center [374, 245] width 205 height 17
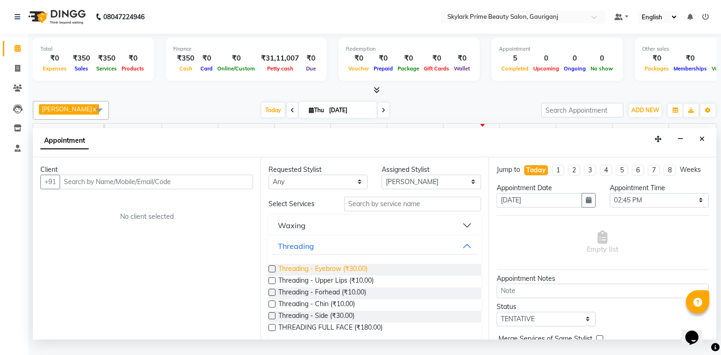
click at [312, 275] on span "Threading - Eyebrow (₹30.00)" at bounding box center [322, 270] width 89 height 12
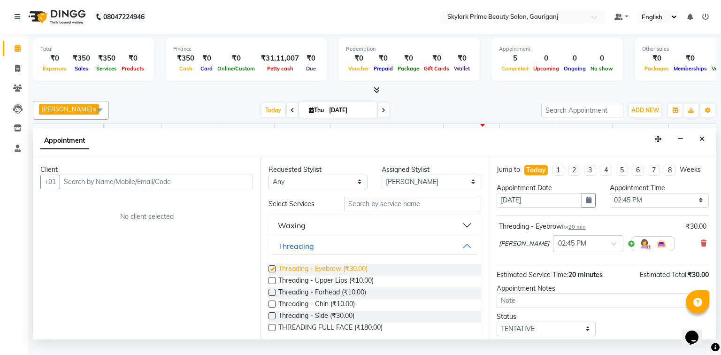
checkbox input "false"
click at [310, 287] on span "Threading - Upper Lips (₹10.00)" at bounding box center [325, 281] width 95 height 12
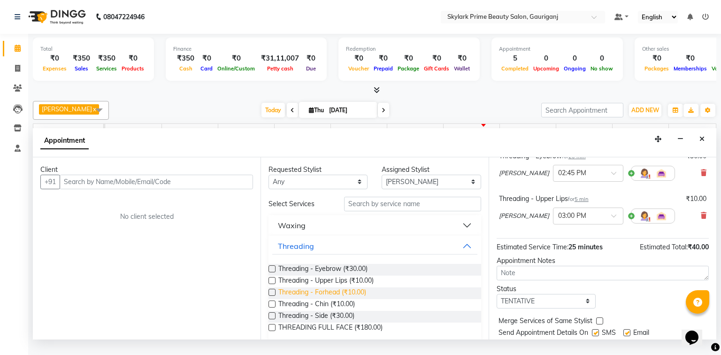
scroll to position [75, 0]
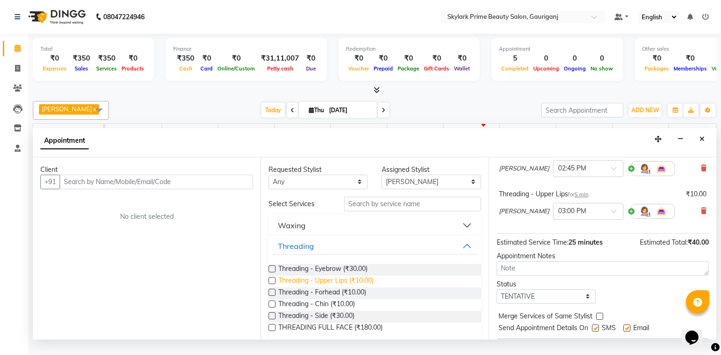
click at [313, 287] on span "Threading - Upper Lips (₹10.00)" at bounding box center [325, 281] width 95 height 12
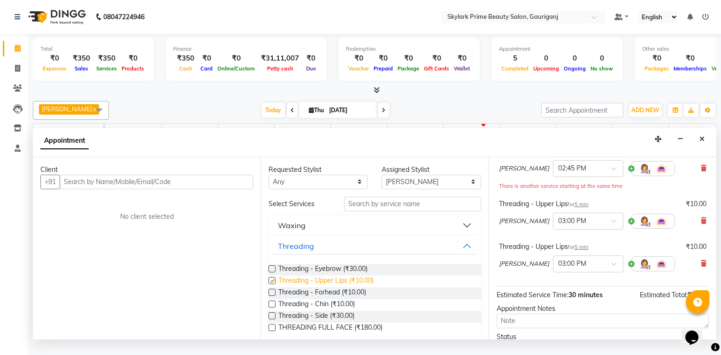
checkbox input "false"
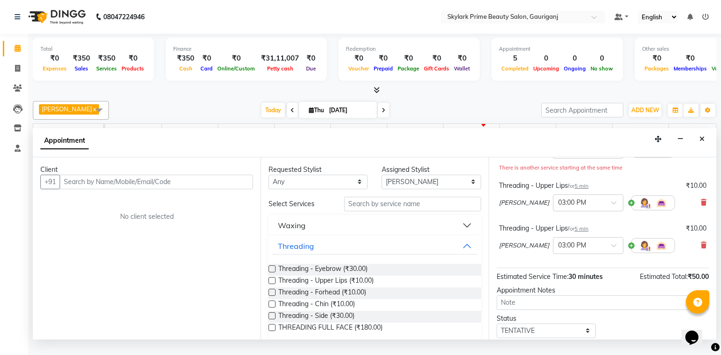
scroll to position [113, 0]
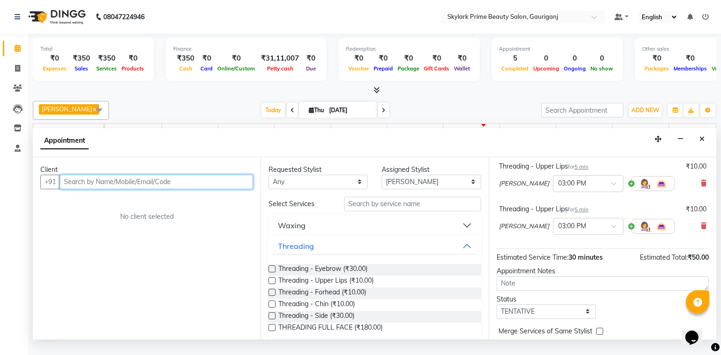
click at [202, 189] on input "text" at bounding box center [156, 182] width 193 height 15
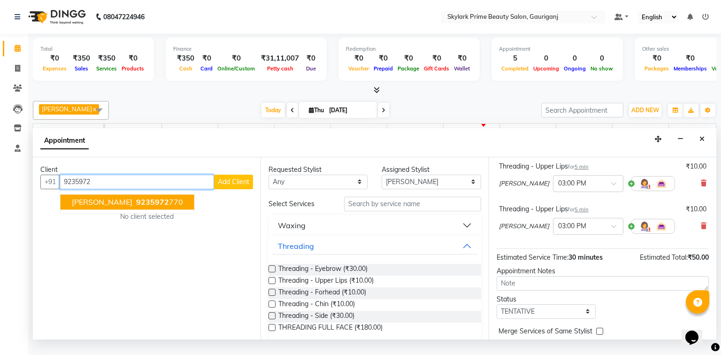
click at [117, 203] on button "[PERSON_NAME] 9235972 770" at bounding box center [128, 201] width 134 height 15
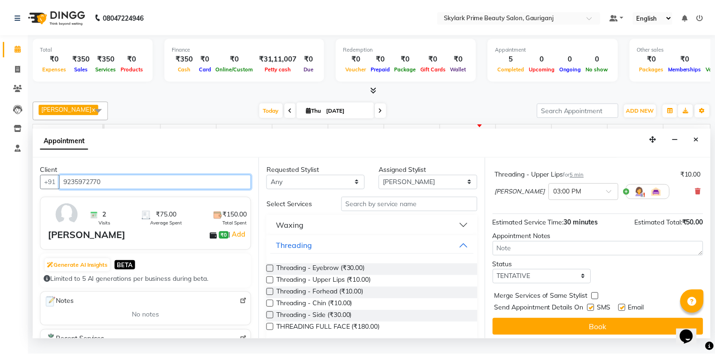
scroll to position [151, 0]
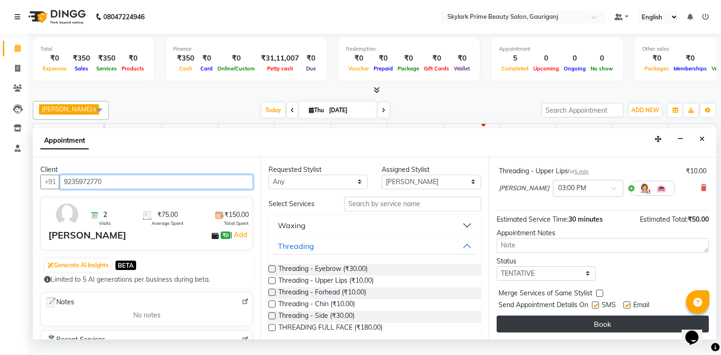
type input "9235972770"
click at [567, 332] on button "Book" at bounding box center [602, 323] width 212 height 17
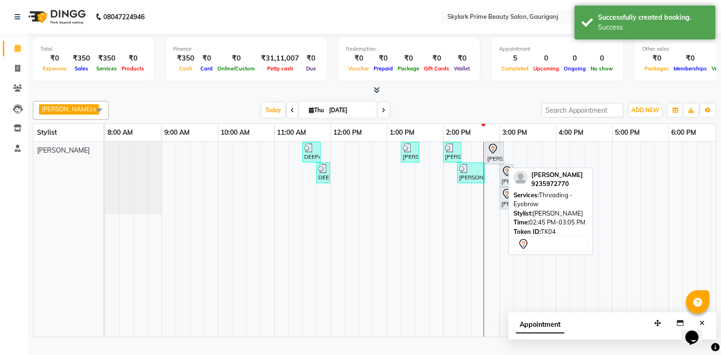
click at [495, 163] on div "[PERSON_NAME], TK04, 02:45 PM-03:05 PM, Threading - Eyebrow" at bounding box center [494, 153] width 16 height 20
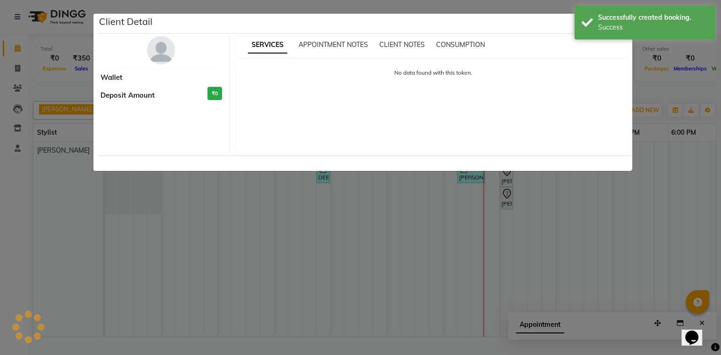
select select "7"
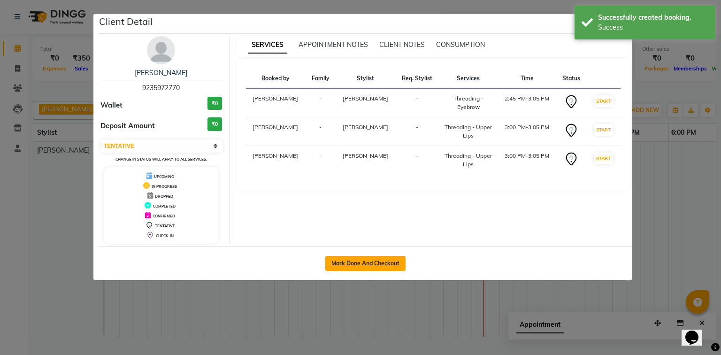
click at [354, 261] on button "Mark Done And Checkout" at bounding box center [365, 263] width 80 height 15
select select "service"
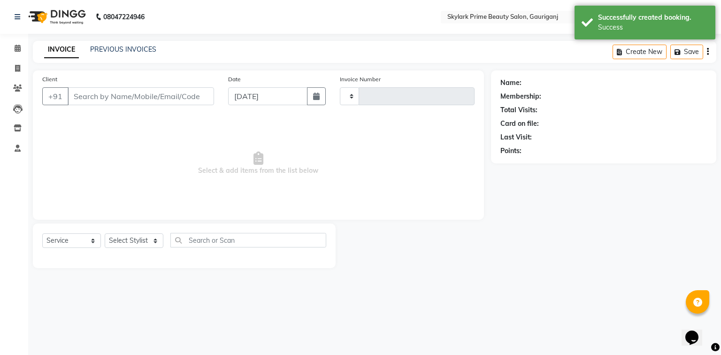
type input "3225"
select select "4735"
type input "9235972770"
select select "30218"
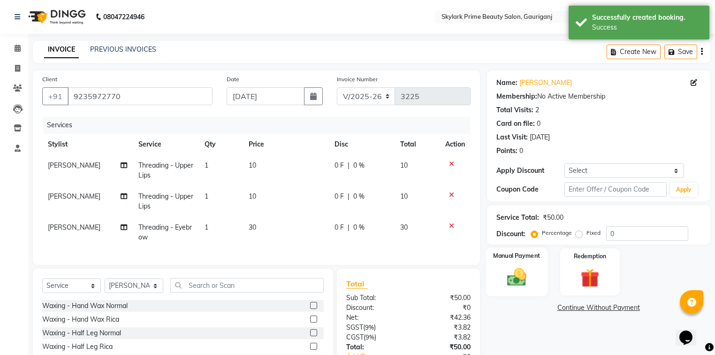
click at [530, 280] on img at bounding box center [517, 277] width 32 height 23
click at [610, 305] on span "GPay" at bounding box center [611, 308] width 19 height 11
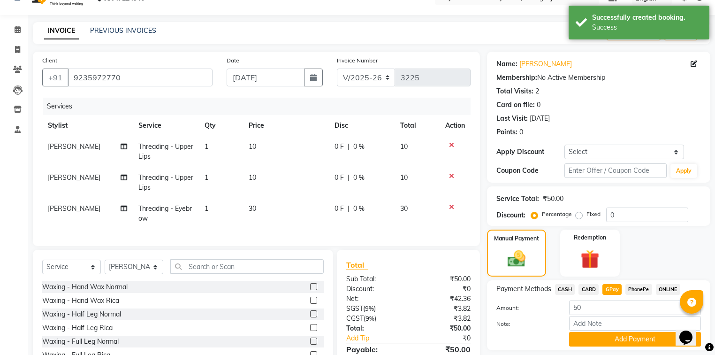
scroll to position [38, 0]
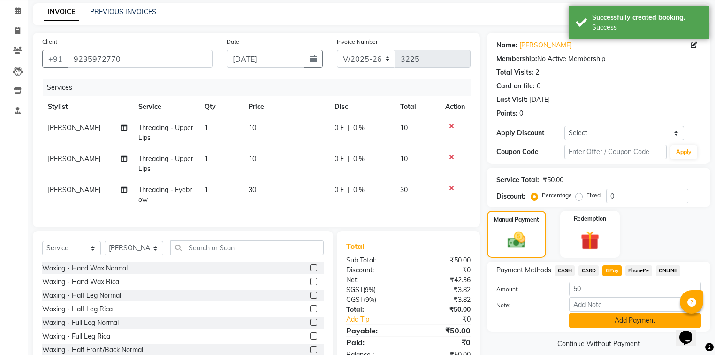
click at [595, 322] on button "Add Payment" at bounding box center [635, 320] width 132 height 15
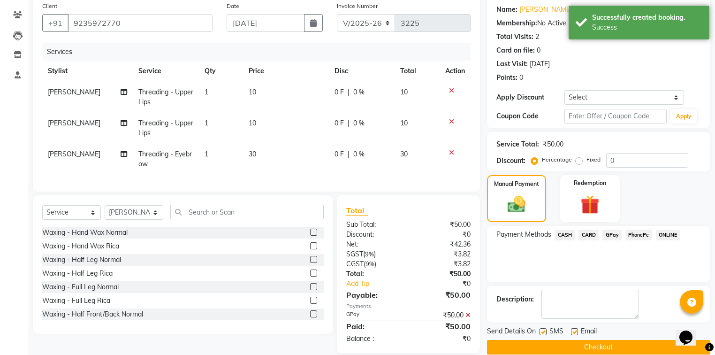
scroll to position [91, 0]
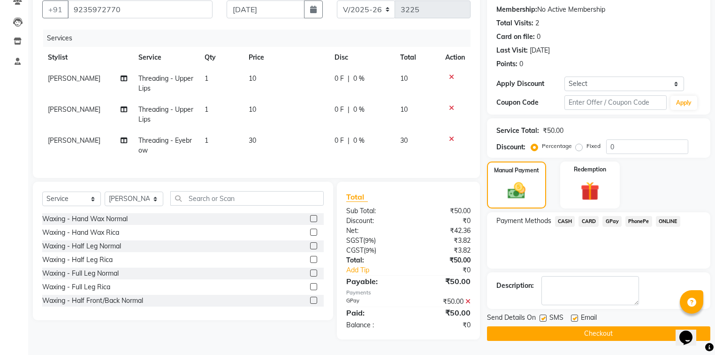
click at [562, 326] on button "Checkout" at bounding box center [598, 333] width 223 height 15
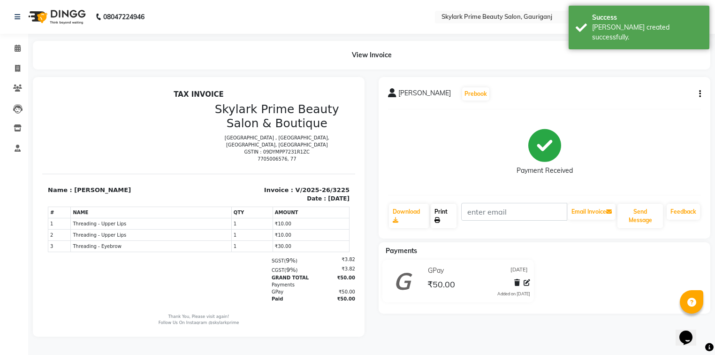
click at [440, 210] on link "Print" at bounding box center [444, 216] width 26 height 24
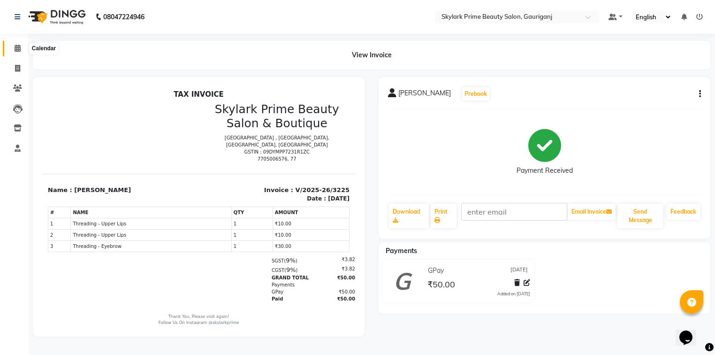
click at [15, 48] on icon at bounding box center [18, 48] width 6 height 7
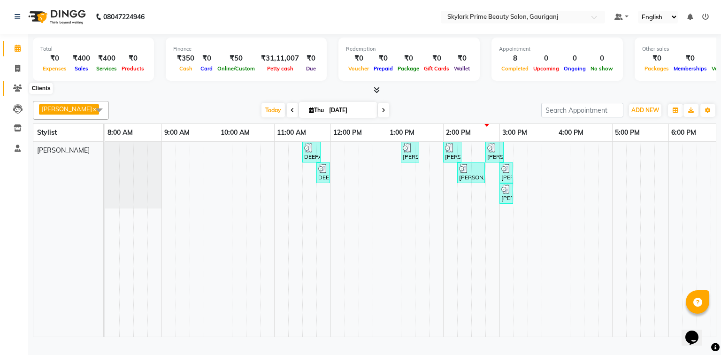
click at [17, 86] on icon at bounding box center [17, 87] width 9 height 7
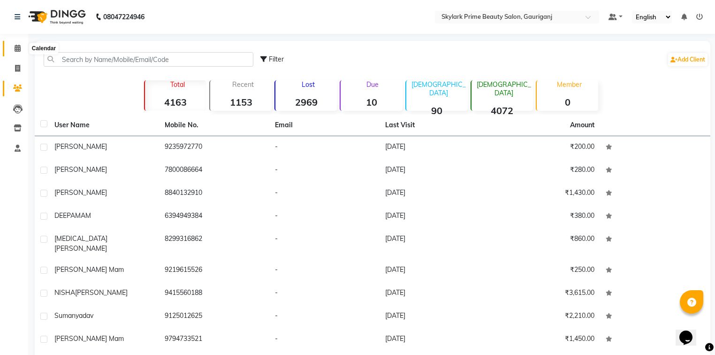
click at [15, 51] on icon at bounding box center [18, 48] width 6 height 7
